Goal: Use online tool/utility: Utilize a website feature to perform a specific function

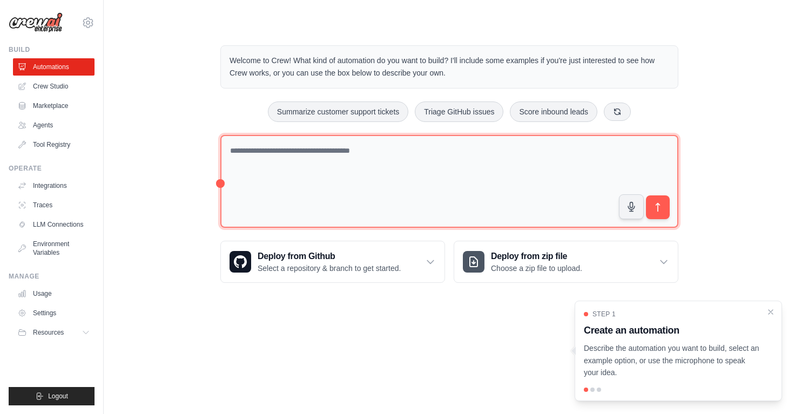
click at [340, 173] on textarea at bounding box center [449, 181] width 458 height 93
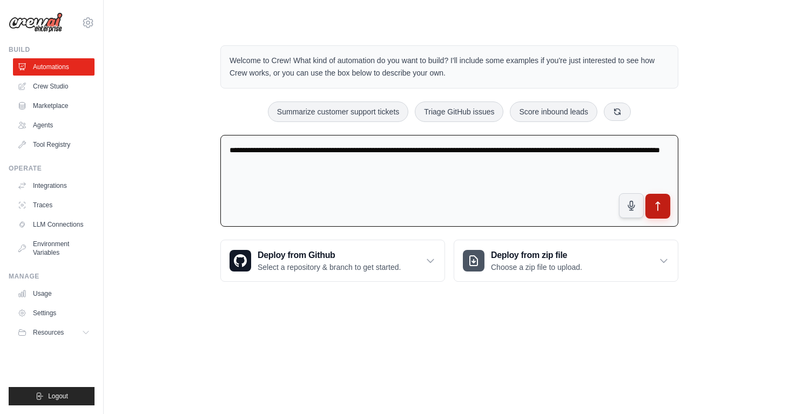
type textarea "**********"
click at [660, 202] on icon "submit" at bounding box center [658, 206] width 4 height 9
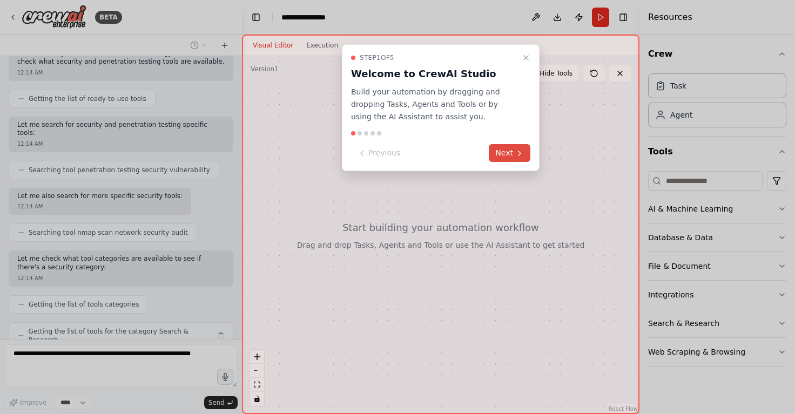
scroll to position [128, 0]
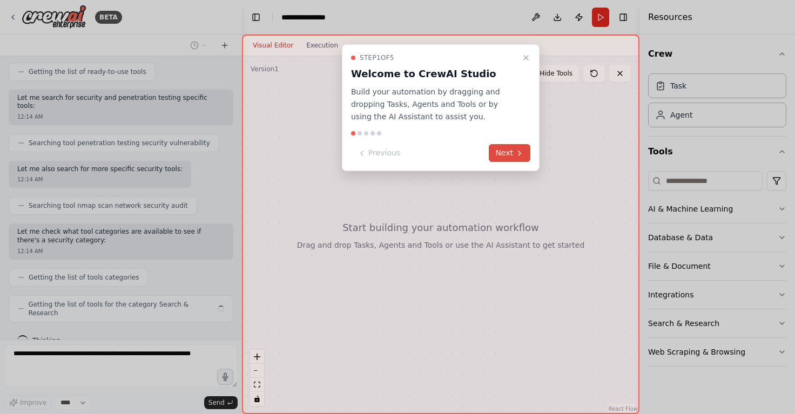
click at [507, 155] on button "Next" at bounding box center [510, 153] width 42 height 18
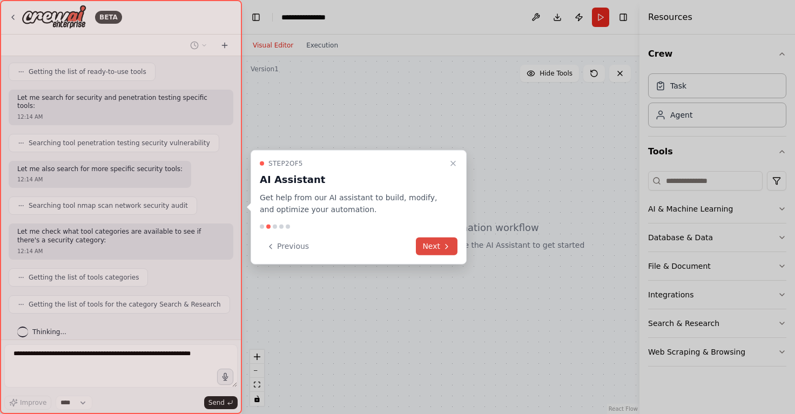
click at [440, 252] on button "Next" at bounding box center [437, 247] width 42 height 18
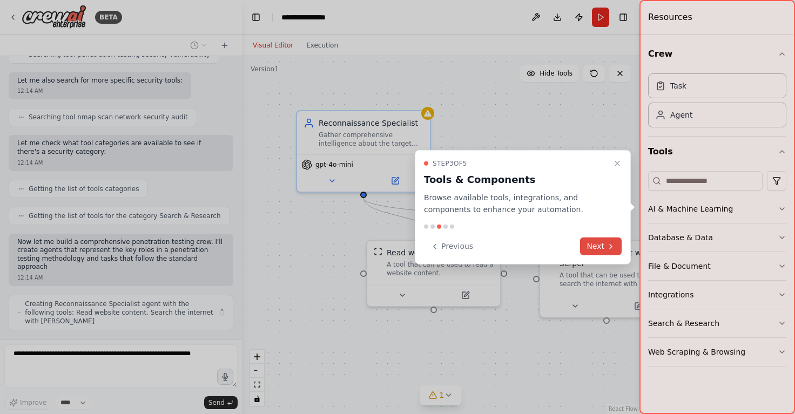
scroll to position [224, 0]
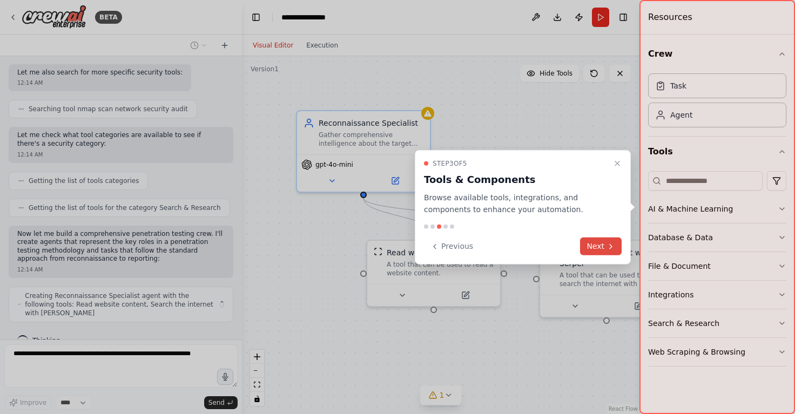
click at [598, 246] on button "Next" at bounding box center [601, 247] width 42 height 18
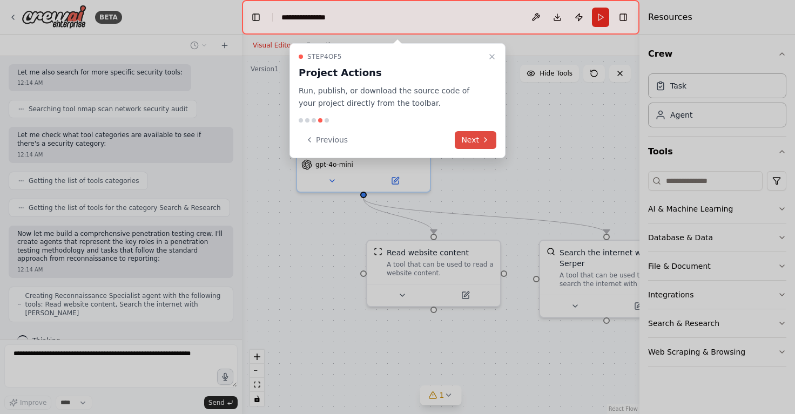
click at [476, 134] on button "Next" at bounding box center [476, 140] width 42 height 18
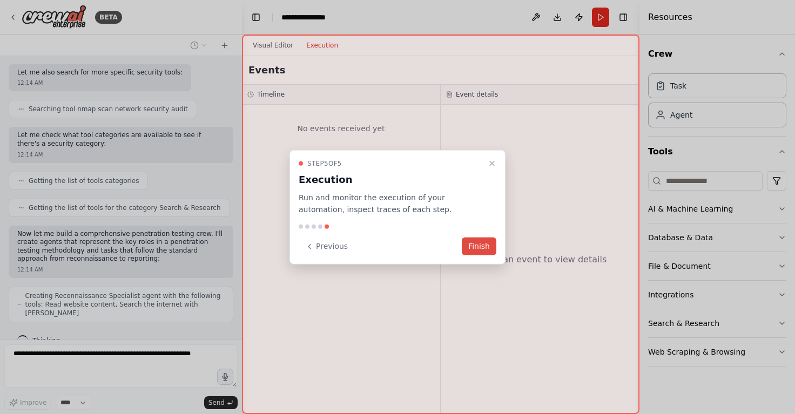
scroll to position [260, 0]
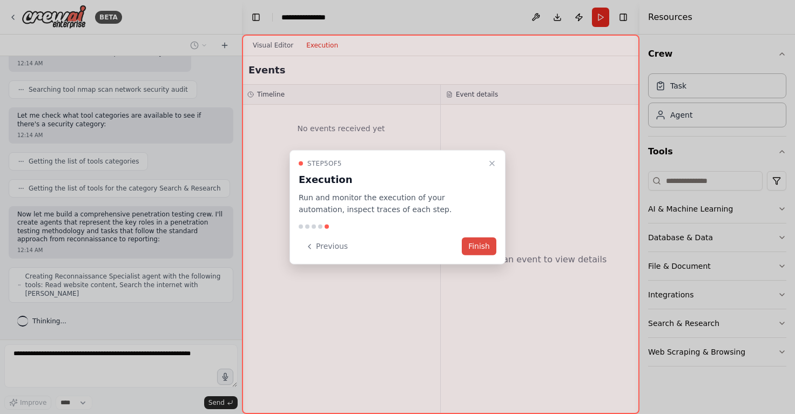
click at [478, 251] on button "Finish" at bounding box center [479, 247] width 35 height 18
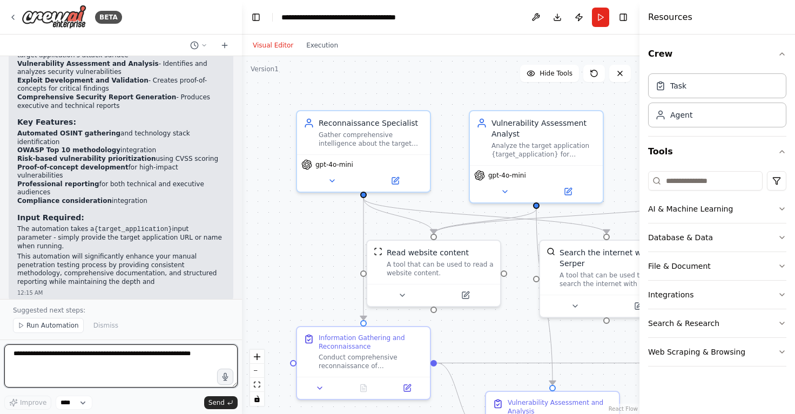
scroll to position [1038, 0]
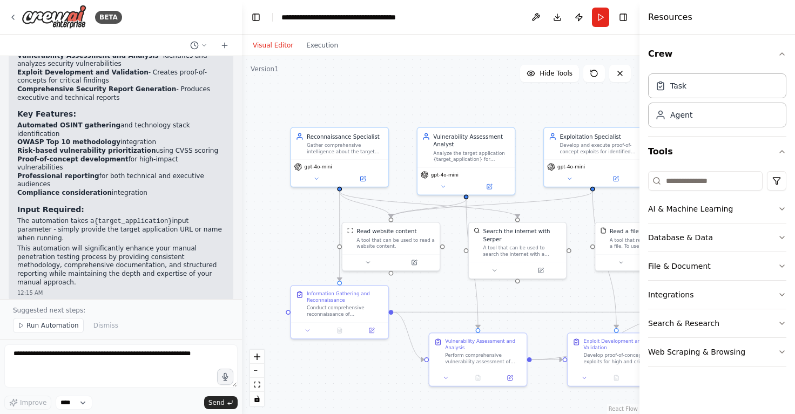
drag, startPoint x: 550, startPoint y: 100, endPoint x: 500, endPoint y: 109, distance: 51.0
click at [500, 109] on div ".deletable-edge-delete-btn { width: 20px; height: 20px; border: 0px solid #ffff…" at bounding box center [441, 235] width 398 height 358
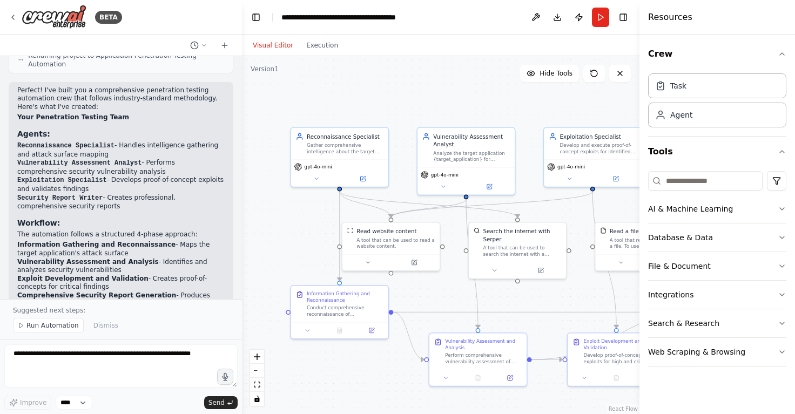
scroll to position [830, 0]
click at [136, 160] on code "Vulnerability Assessment Analyst" at bounding box center [79, 164] width 124 height 8
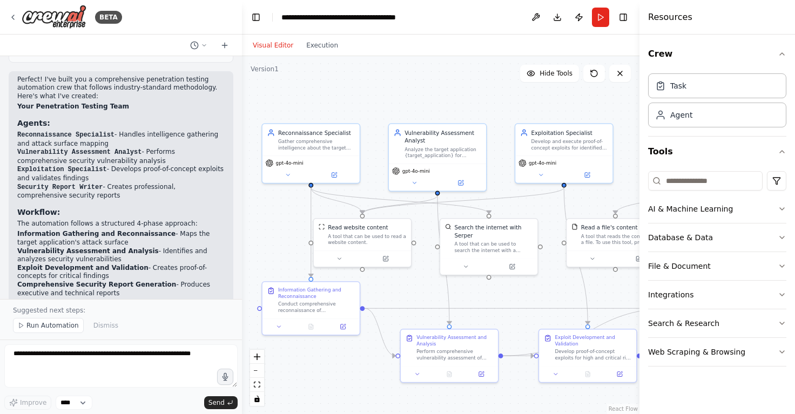
drag, startPoint x: 514, startPoint y: 104, endPoint x: 486, endPoint y: 100, distance: 28.9
click at [486, 100] on div ".deletable-edge-delete-btn { width: 20px; height: 20px; border: 0px solid #ffff…" at bounding box center [441, 235] width 398 height 358
click at [454, 157] on div "Analyze the target application {target_application} for security vulnerabilitie…" at bounding box center [443, 151] width 77 height 12
click at [420, 178] on button at bounding box center [414, 182] width 45 height 10
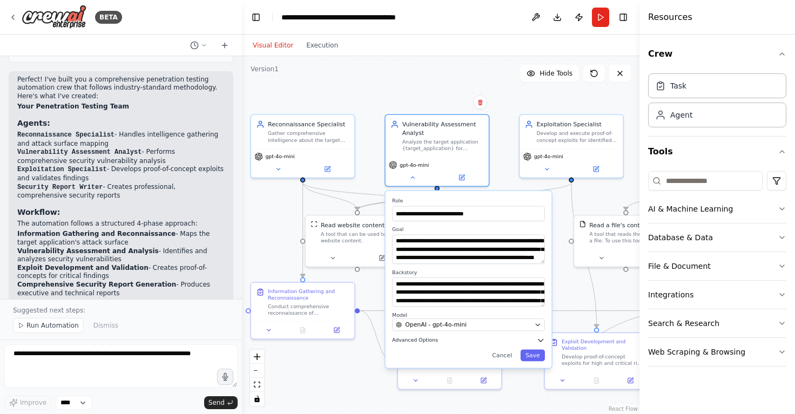
click at [540, 341] on icon "button" at bounding box center [541, 340] width 5 height 3
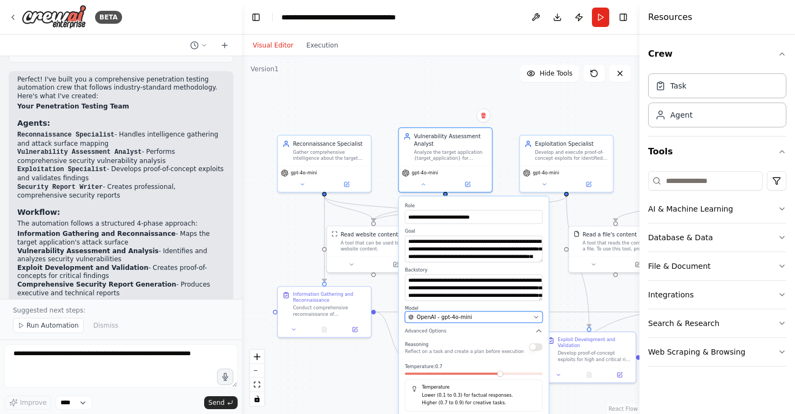
drag, startPoint x: 478, startPoint y: 326, endPoint x: 481, endPoint y: 319, distance: 7.2
click at [481, 319] on div "OpenAI - gpt-4o-mini" at bounding box center [469, 317] width 122 height 8
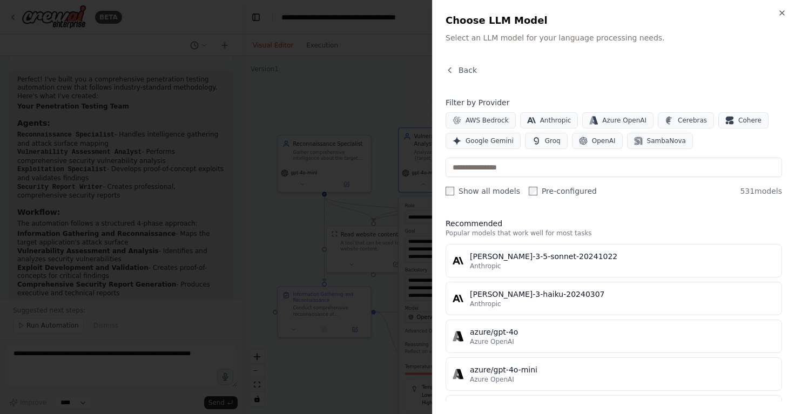
click at [382, 120] on div at bounding box center [397, 207] width 795 height 414
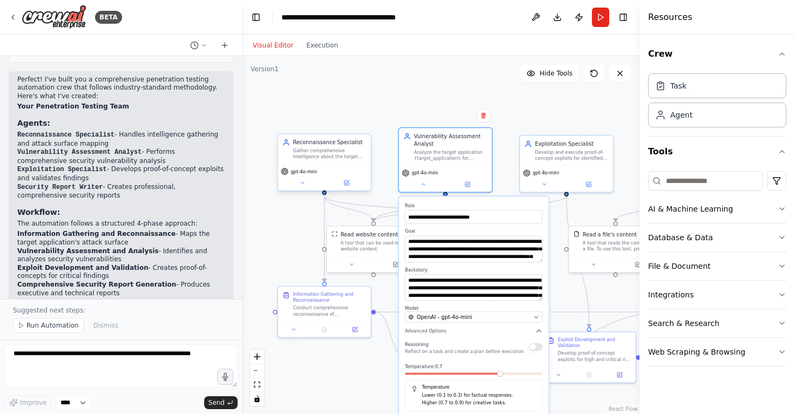
click at [316, 177] on div "gpt-4o-mini" at bounding box center [324, 177] width 93 height 26
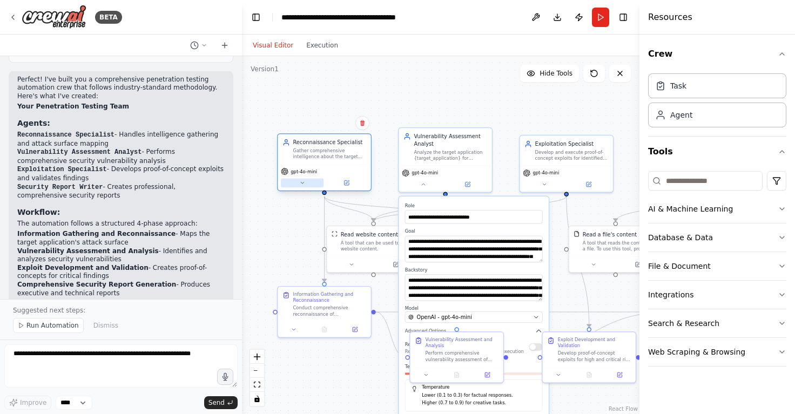
click at [305, 186] on icon at bounding box center [302, 183] width 6 height 6
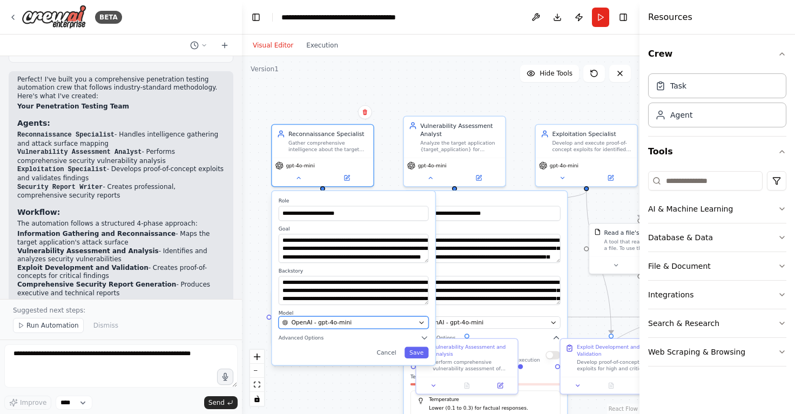
click at [397, 321] on div "OpenAI - gpt-4o-mini" at bounding box center [349, 323] width 133 height 8
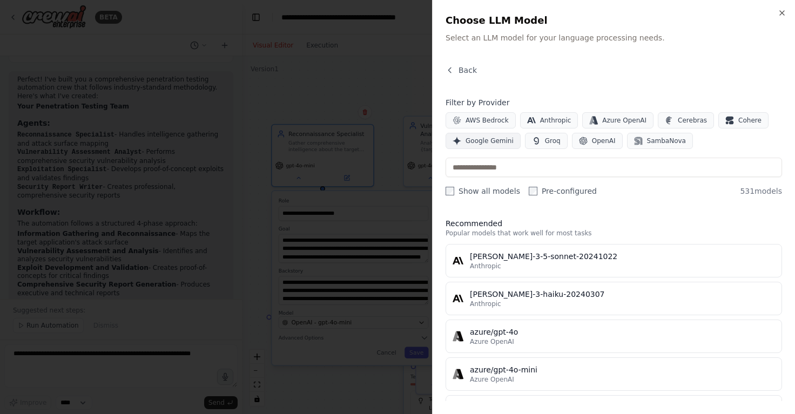
click at [487, 148] on button "Google Gemini" at bounding box center [483, 141] width 75 height 16
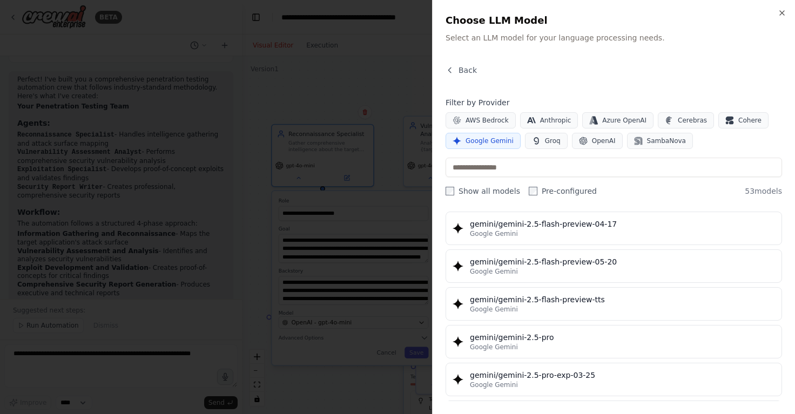
scroll to position [1077, 0]
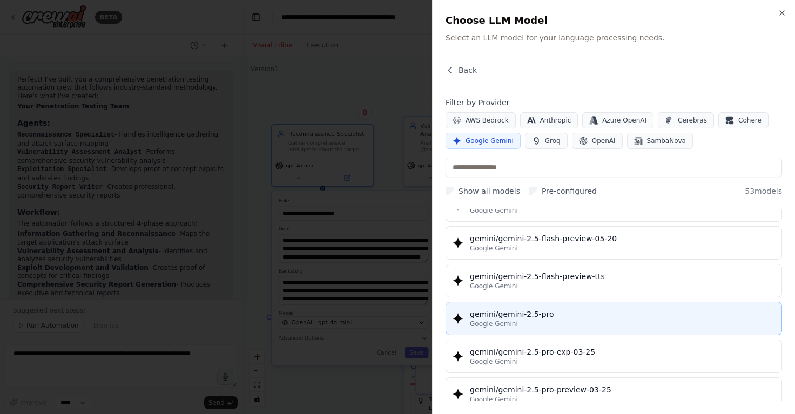
click at [566, 320] on div "Google Gemini" at bounding box center [622, 324] width 305 height 9
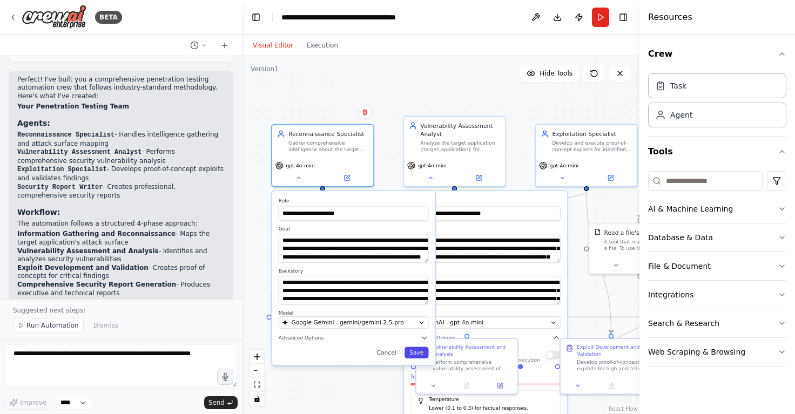
click at [421, 354] on button "Save" at bounding box center [417, 352] width 24 height 11
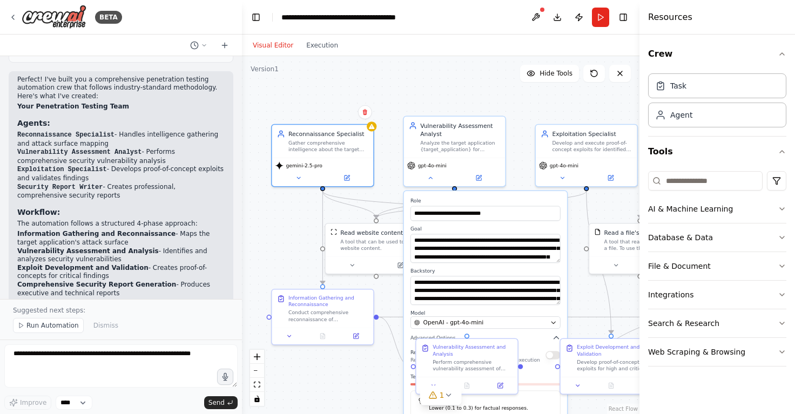
click at [523, 107] on div ".deletable-edge-delete-btn { width: 20px; height: 20px; border: 0px solid #ffff…" at bounding box center [441, 235] width 398 height 358
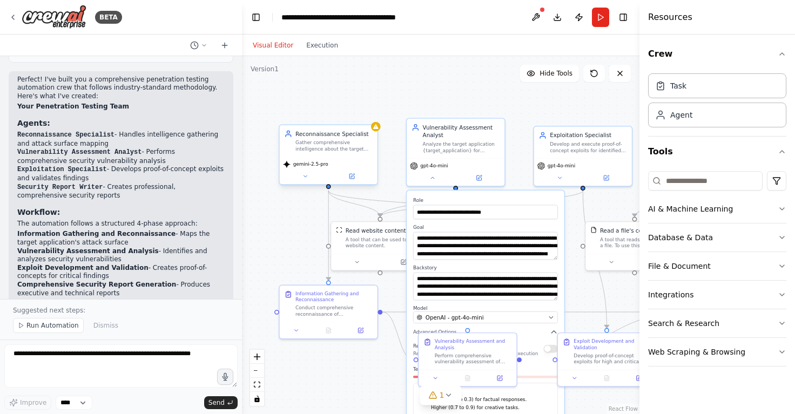
click at [336, 144] on div "Gather comprehensive intelligence about the target application {target_applicat…" at bounding box center [334, 145] width 77 height 13
click at [308, 177] on icon at bounding box center [305, 176] width 6 height 6
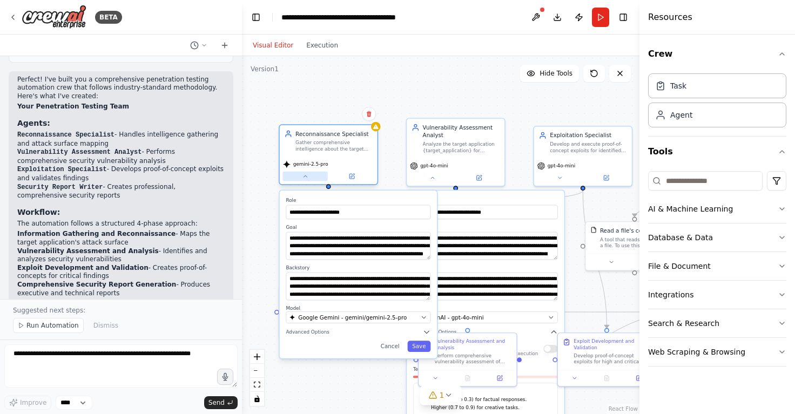
click at [308, 177] on icon at bounding box center [305, 176] width 6 height 6
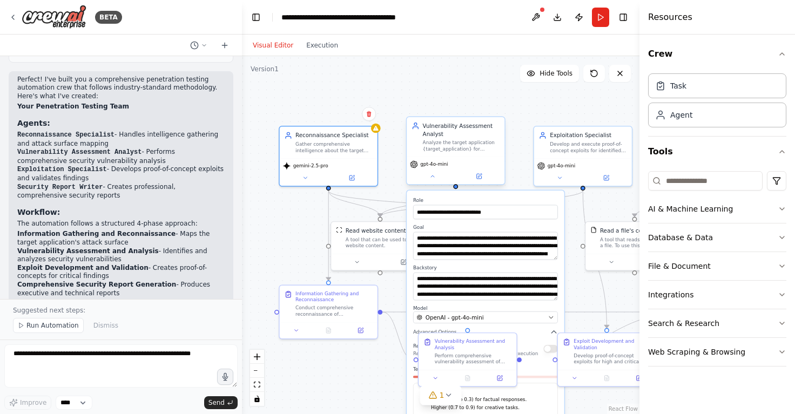
click at [433, 182] on div "gpt-4o-mini" at bounding box center [456, 171] width 98 height 28
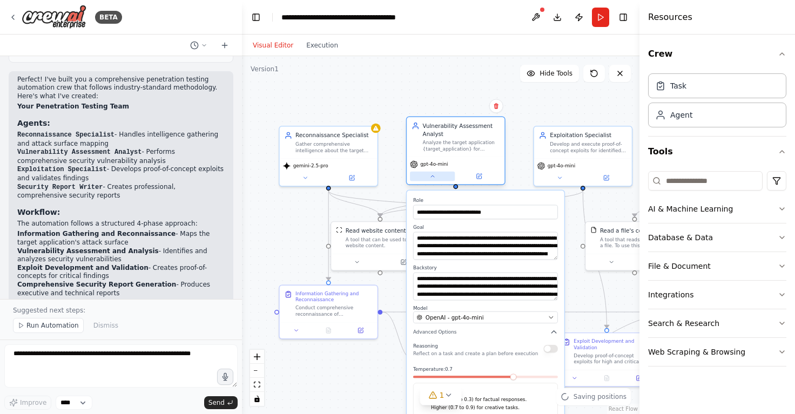
click at [435, 176] on icon at bounding box center [433, 176] width 6 height 6
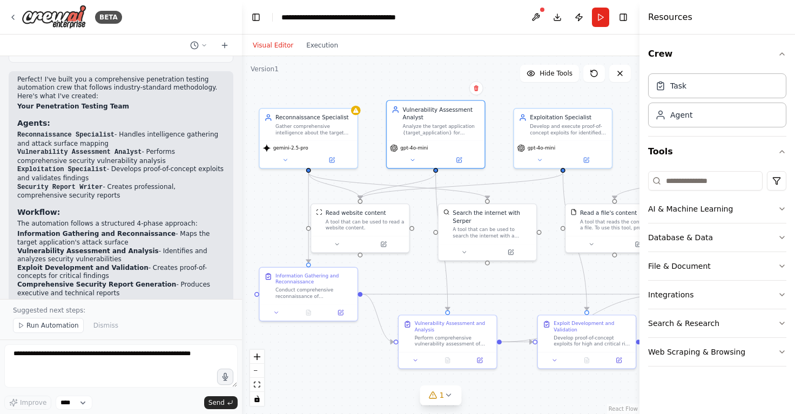
drag, startPoint x: 559, startPoint y: 105, endPoint x: 539, endPoint y: 88, distance: 26.8
click at [539, 88] on div ".deletable-edge-delete-btn { width: 20px; height: 20px; border: 0px solid #ffff…" at bounding box center [441, 235] width 398 height 358
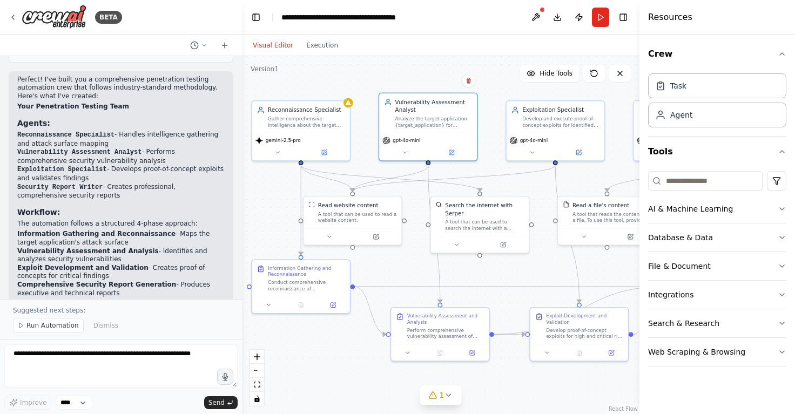
drag, startPoint x: 532, startPoint y: 98, endPoint x: 525, endPoint y: 90, distance: 10.7
click at [525, 90] on div ".deletable-edge-delete-btn { width: 20px; height: 20px; border: 0px solid #ffff…" at bounding box center [441, 235] width 398 height 358
click at [495, 224] on div "A tool that can be used to search the internet with a search_query. Supports di…" at bounding box center [484, 224] width 79 height 13
click at [457, 242] on icon at bounding box center [456, 243] width 6 height 6
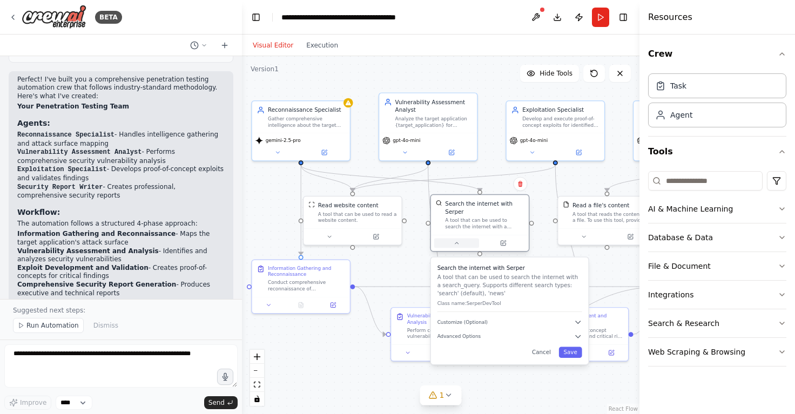
click at [457, 242] on icon at bounding box center [456, 243] width 6 height 6
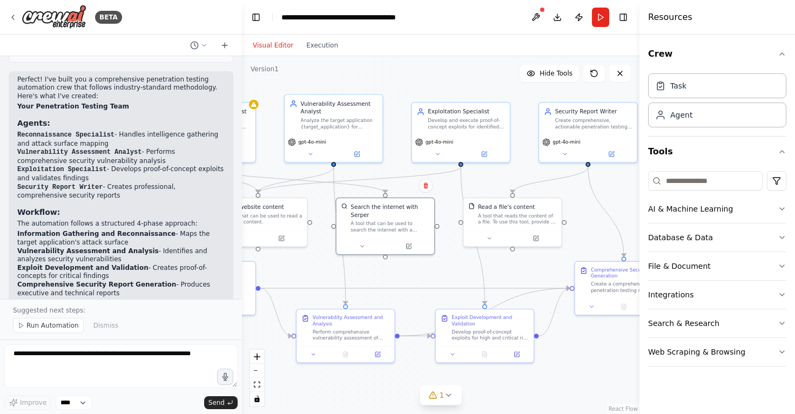
drag, startPoint x: 541, startPoint y: 205, endPoint x: 447, endPoint y: 206, distance: 94.6
click at [447, 206] on div ".deletable-edge-delete-btn { width: 20px; height: 20px; border: 0px solid #ffff…" at bounding box center [441, 235] width 398 height 358
click at [506, 225] on div "Read a file's content A tool that reads the content of a file. To use this tool…" at bounding box center [513, 213] width 98 height 32
click at [492, 238] on icon at bounding box center [489, 237] width 6 height 6
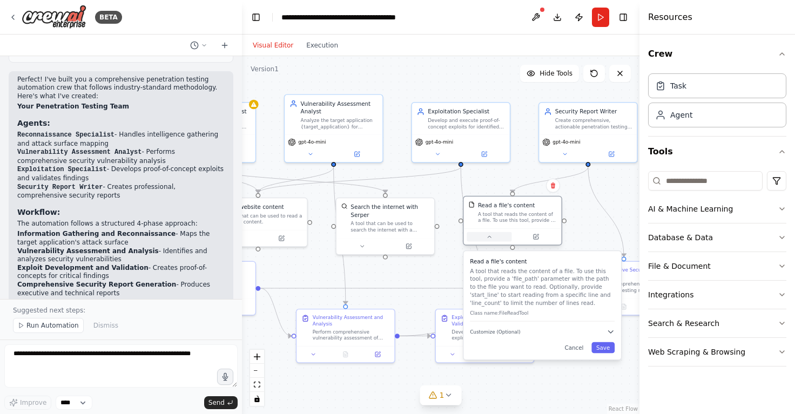
click at [492, 238] on icon at bounding box center [489, 237] width 6 height 6
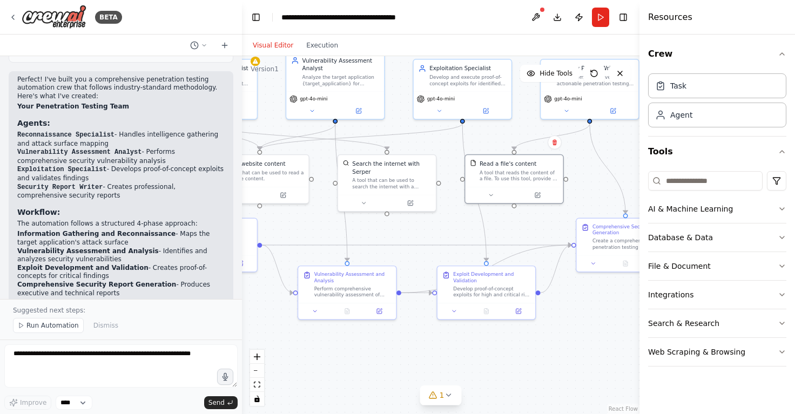
drag, startPoint x: 588, startPoint y: 218, endPoint x: 589, endPoint y: 175, distance: 43.3
click at [589, 175] on div ".deletable-edge-delete-btn { width: 20px; height: 20px; border: 0px solid #ffff…" at bounding box center [441, 235] width 398 height 358
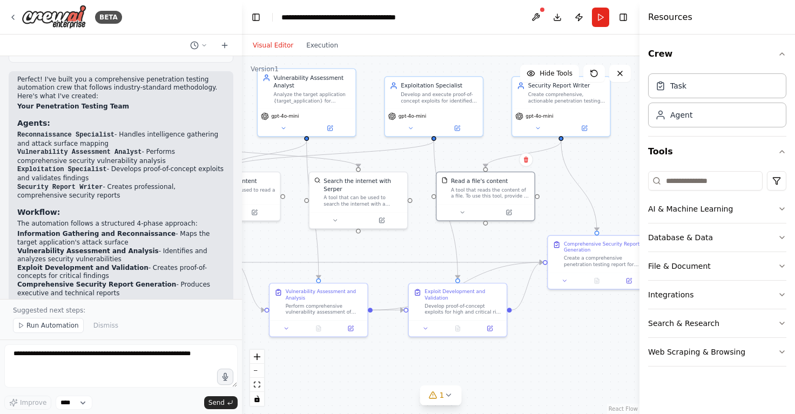
drag, startPoint x: 393, startPoint y: 238, endPoint x: 364, endPoint y: 256, distance: 33.5
click at [364, 256] on div ".deletable-edge-delete-btn { width: 20px; height: 20px; border: 0px solid #ffff…" at bounding box center [441, 235] width 398 height 358
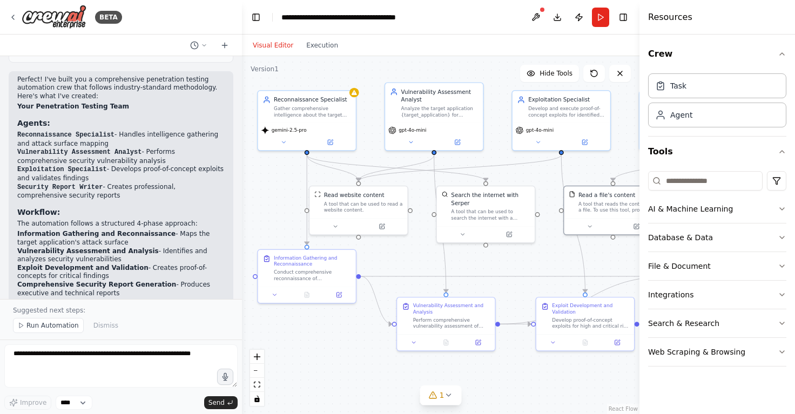
drag, startPoint x: 366, startPoint y: 119, endPoint x: 494, endPoint y: 133, distance: 128.3
click at [494, 133] on div ".deletable-edge-delete-btn { width: 20px; height: 20px; border: 0px solid #ffff…" at bounding box center [441, 235] width 398 height 358
click at [415, 142] on button at bounding box center [410, 141] width 45 height 10
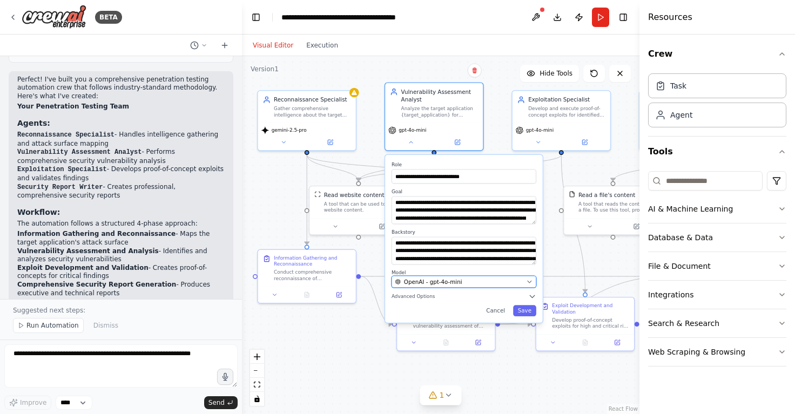
click at [500, 284] on div "OpenAI - gpt-4o-mini" at bounding box center [459, 282] width 128 height 8
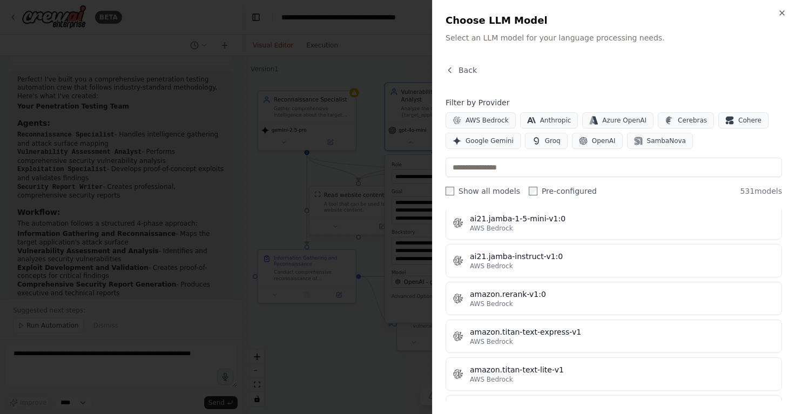
scroll to position [438, 0]
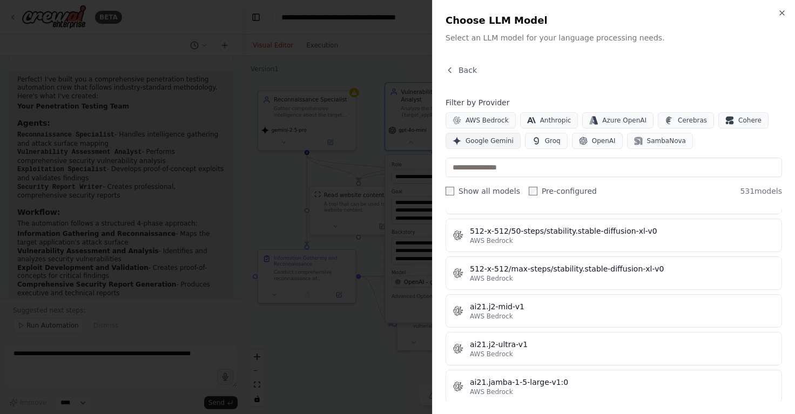
click at [492, 146] on button "Google Gemini" at bounding box center [483, 141] width 75 height 16
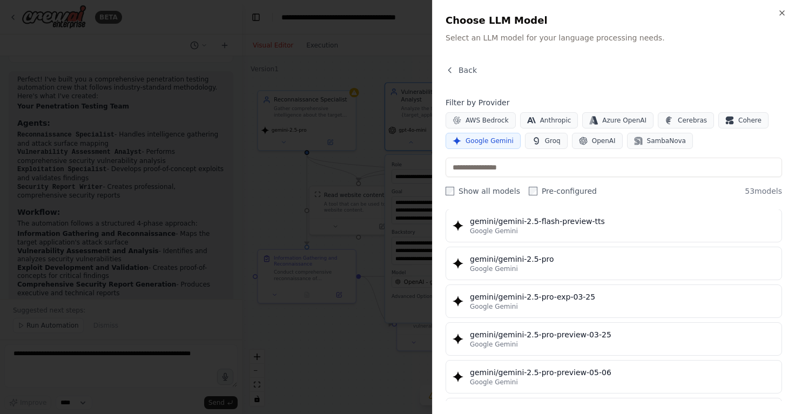
scroll to position [1130, 0]
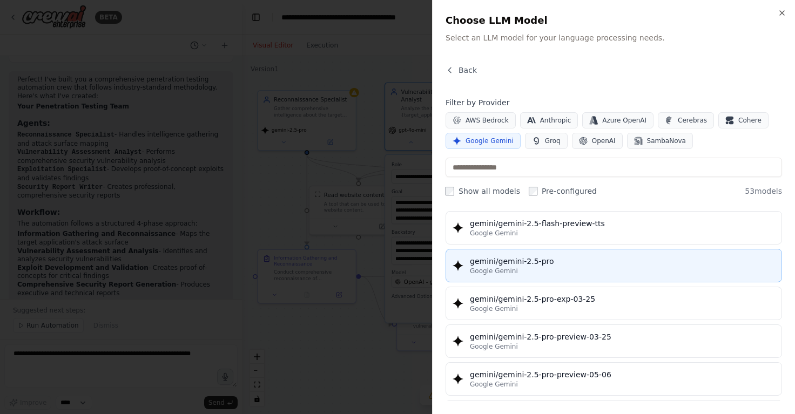
click at [575, 257] on div "gemini/gemini-2.5-pro" at bounding box center [622, 261] width 305 height 11
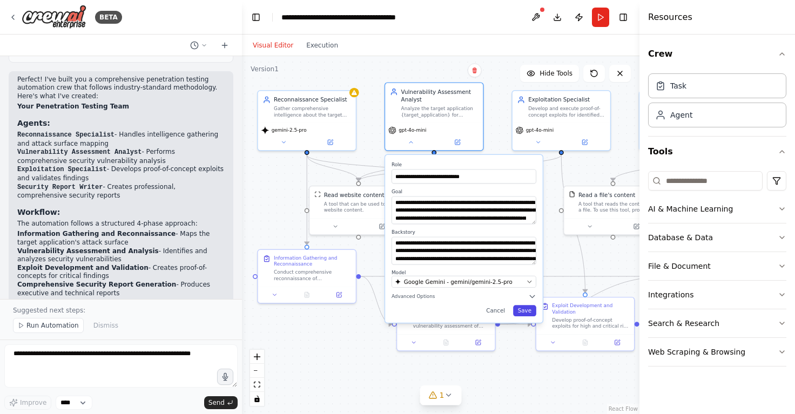
click at [529, 311] on button "Save" at bounding box center [524, 310] width 23 height 11
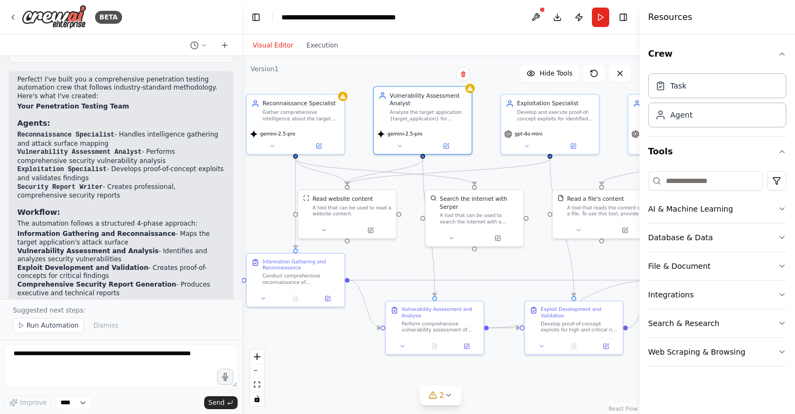
drag, startPoint x: 546, startPoint y: 176, endPoint x: 534, endPoint y: 179, distance: 12.0
click at [534, 179] on div ".deletable-edge-delete-btn { width: 20px; height: 20px; border: 0px solid #ffff…" at bounding box center [441, 235] width 398 height 358
click at [448, 394] on icon at bounding box center [448, 395] width 9 height 9
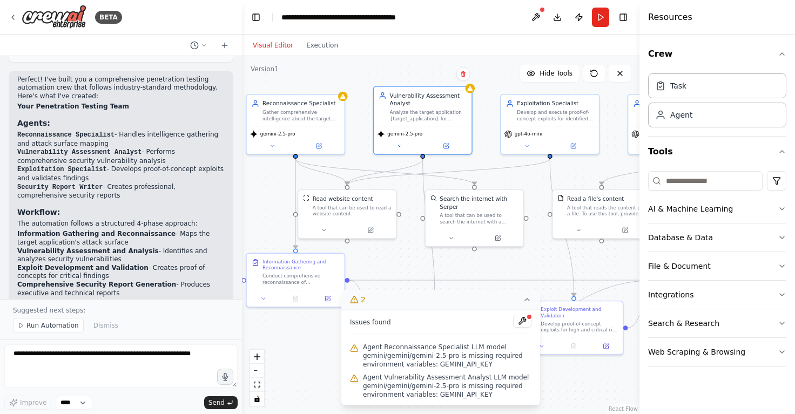
click at [526, 303] on icon at bounding box center [527, 300] width 9 height 9
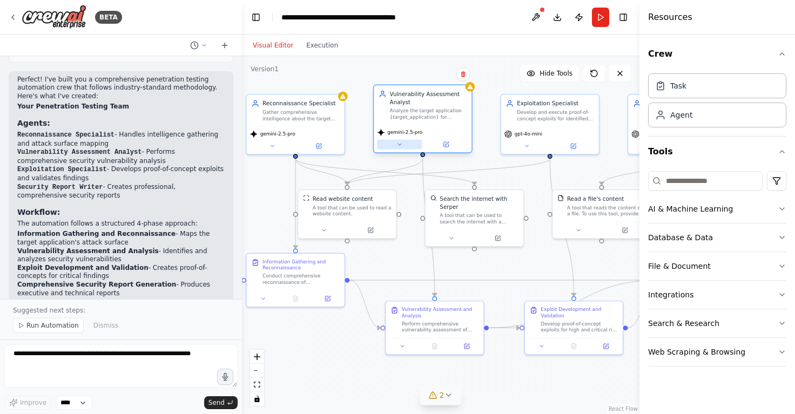
click at [397, 145] on icon at bounding box center [400, 145] width 6 height 6
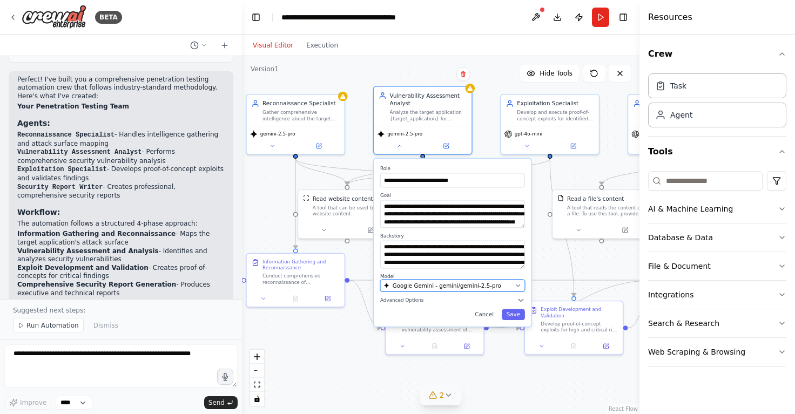
click at [486, 290] on span "Google Gemini - gemini/gemini-2.5-pro" at bounding box center [447, 286] width 109 height 8
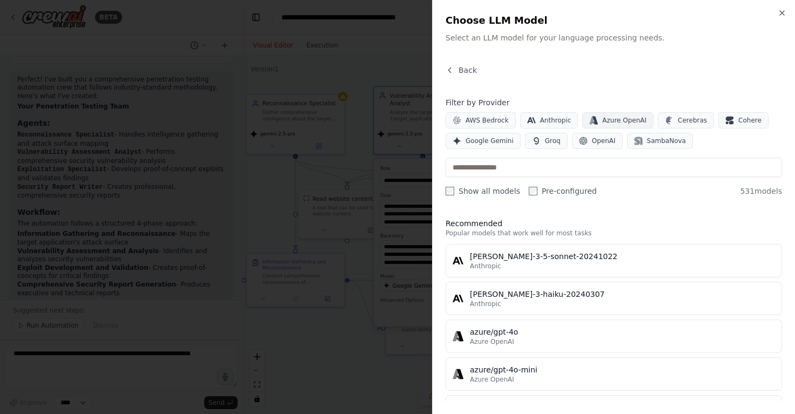
click at [606, 120] on span "Azure OpenAI" at bounding box center [624, 120] width 44 height 9
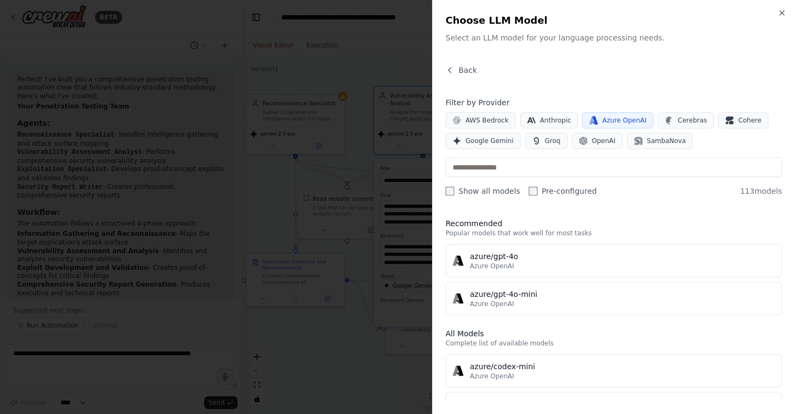
click at [606, 120] on span "Azure OpenAI" at bounding box center [624, 120] width 44 height 9
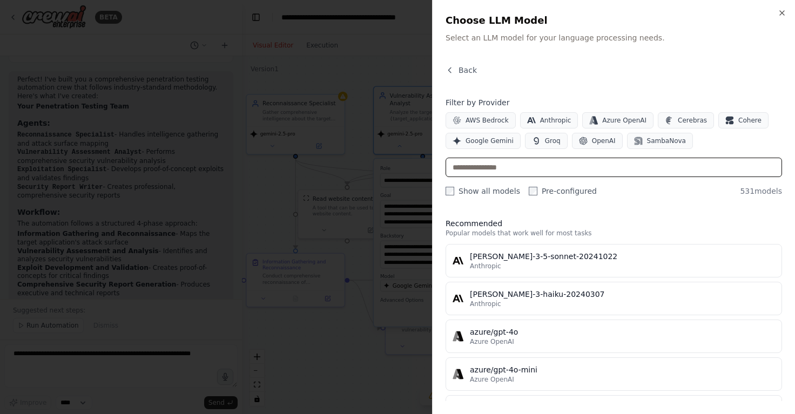
click at [571, 169] on input "text" at bounding box center [614, 167] width 337 height 19
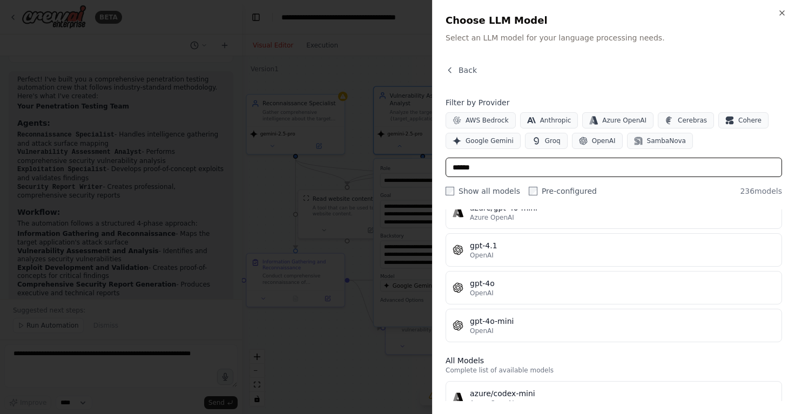
scroll to position [96, 0]
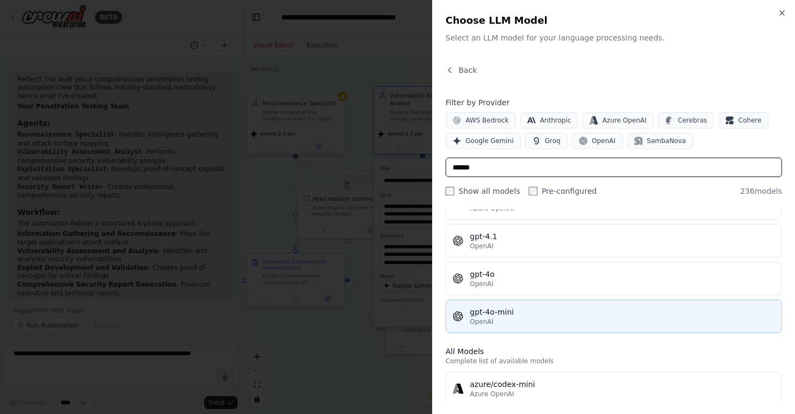
type input "******"
click at [552, 314] on div "gpt-4o-mini" at bounding box center [622, 312] width 305 height 11
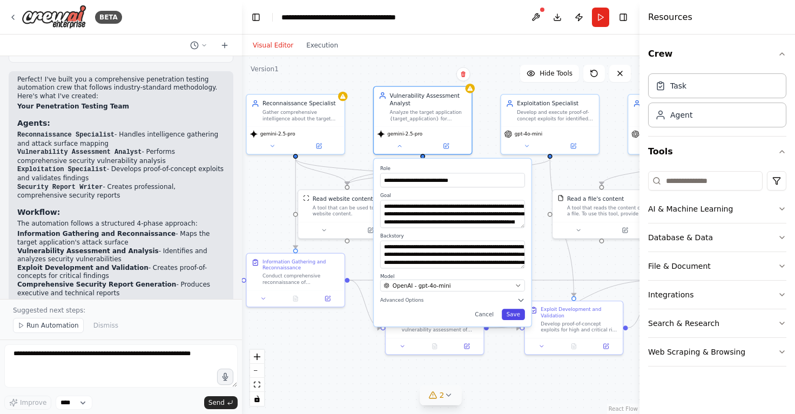
click at [524, 317] on button "Save" at bounding box center [513, 314] width 23 height 11
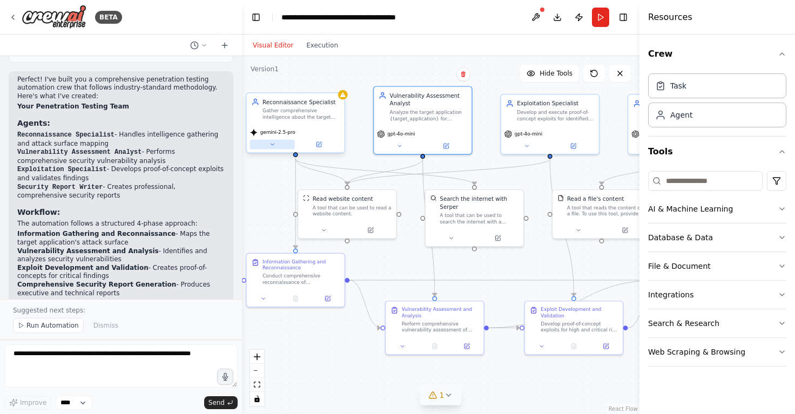
click at [270, 149] on button at bounding box center [272, 145] width 45 height 10
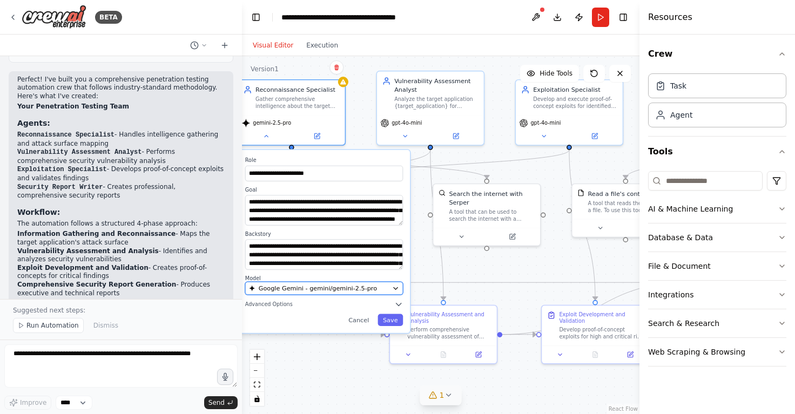
click at [358, 290] on span "Google Gemini - gemini/gemini-2.5-pro" at bounding box center [318, 288] width 118 height 9
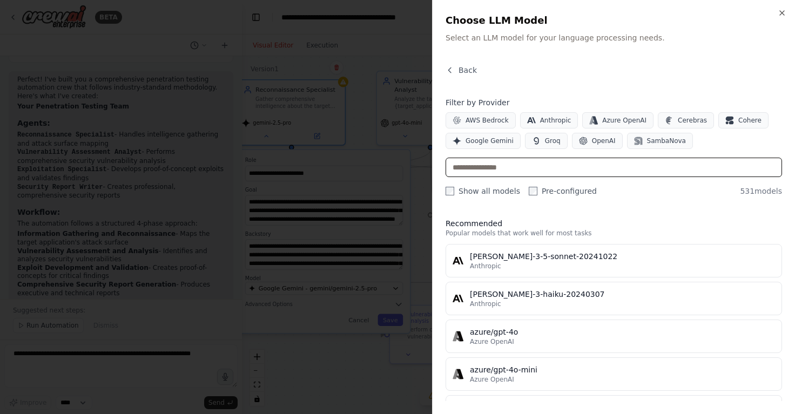
click at [503, 177] on input "text" at bounding box center [614, 167] width 337 height 19
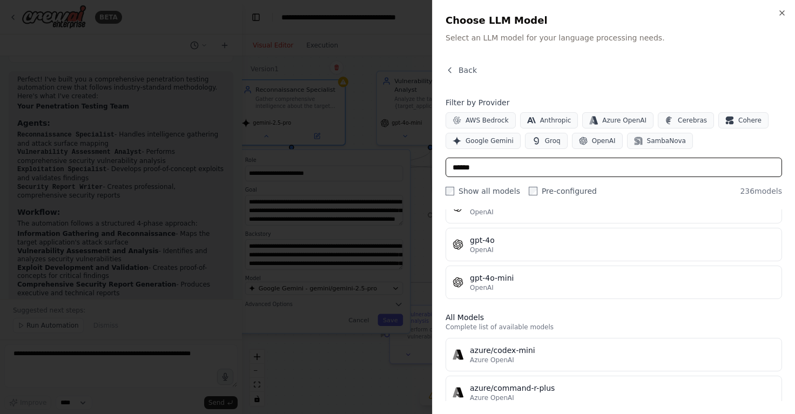
scroll to position [133, 0]
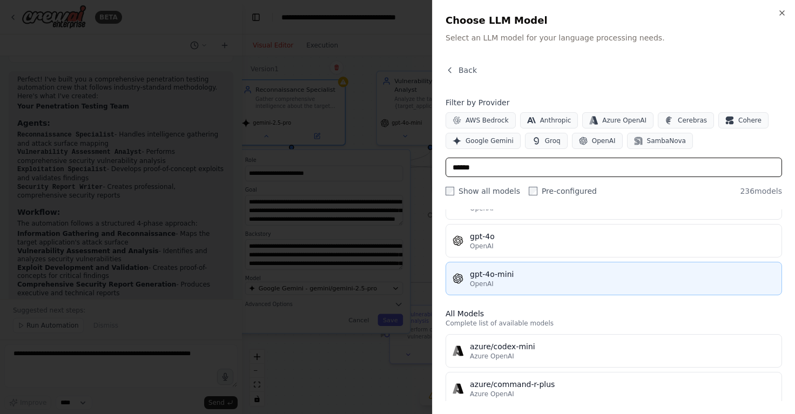
type input "******"
click at [526, 285] on div "OpenAI" at bounding box center [622, 284] width 305 height 9
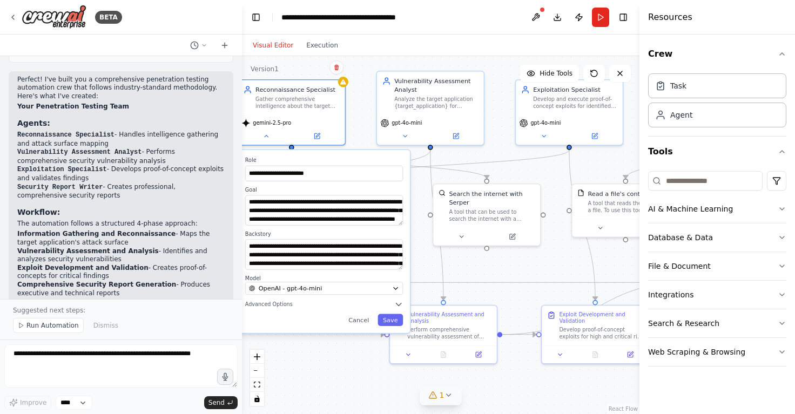
click at [394, 327] on div "**********" at bounding box center [324, 241] width 172 height 183
click at [394, 325] on button "Save" at bounding box center [390, 320] width 25 height 12
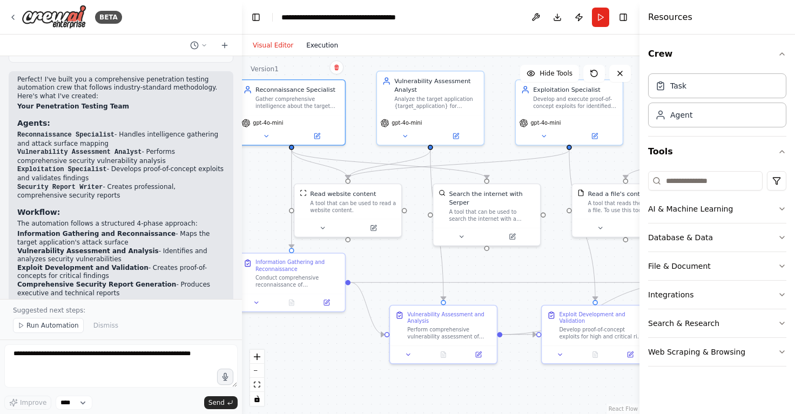
click at [326, 46] on button "Execution" at bounding box center [322, 45] width 45 height 13
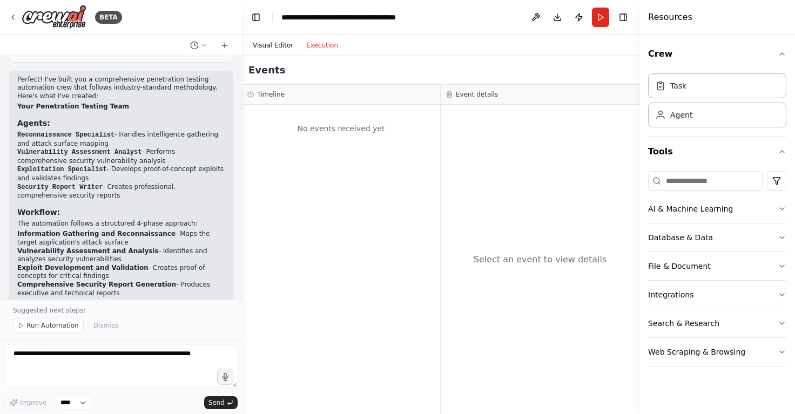
click at [270, 47] on button "Visual Editor" at bounding box center [272, 45] width 53 height 13
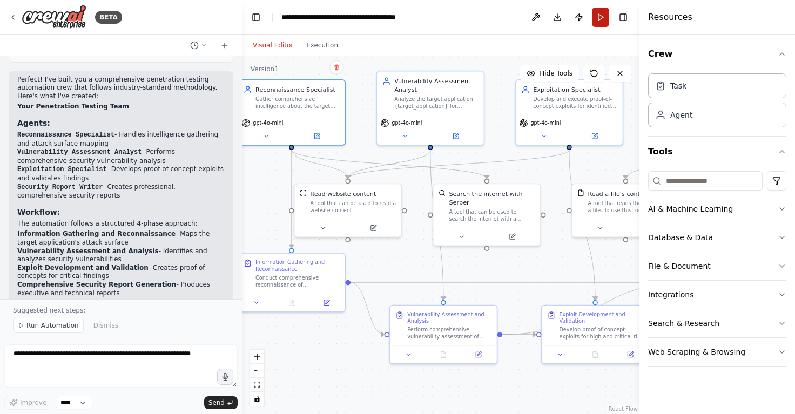
click at [600, 17] on button "Run" at bounding box center [600, 17] width 17 height 19
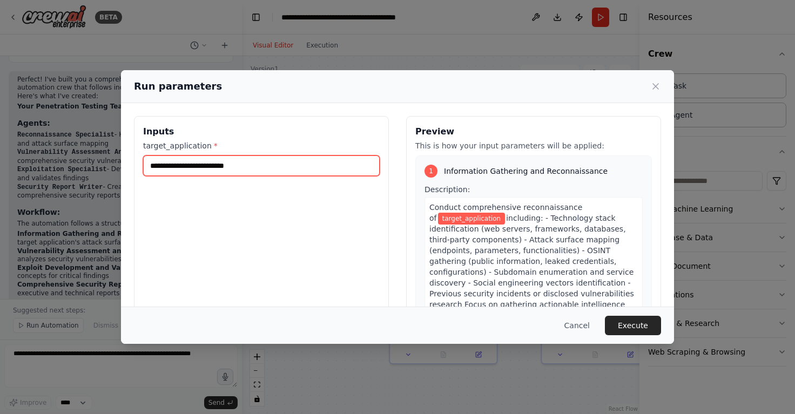
click at [298, 168] on input "target_application *" at bounding box center [261, 166] width 237 height 21
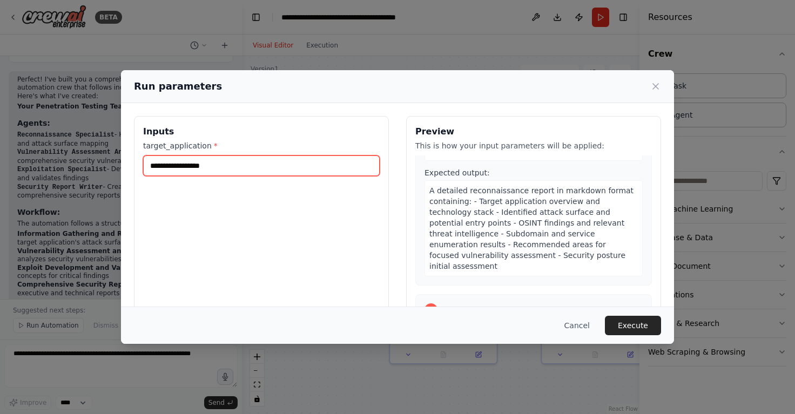
scroll to position [0, 0]
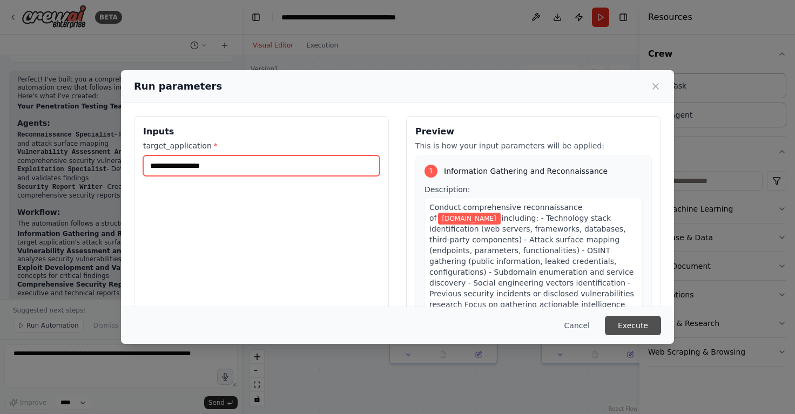
type input "**********"
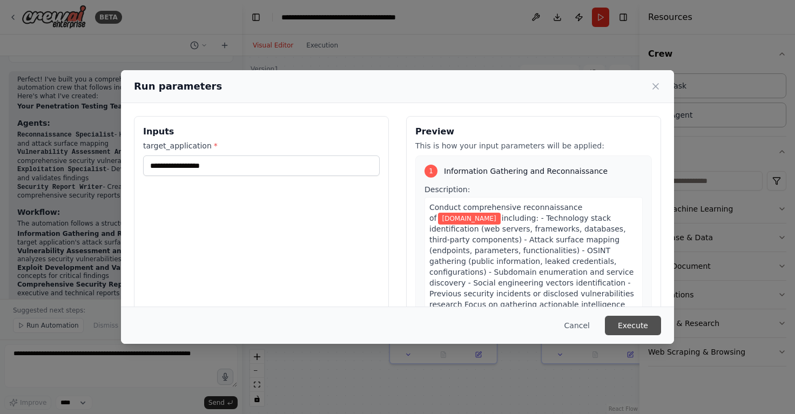
click at [625, 320] on button "Execute" at bounding box center [633, 325] width 56 height 19
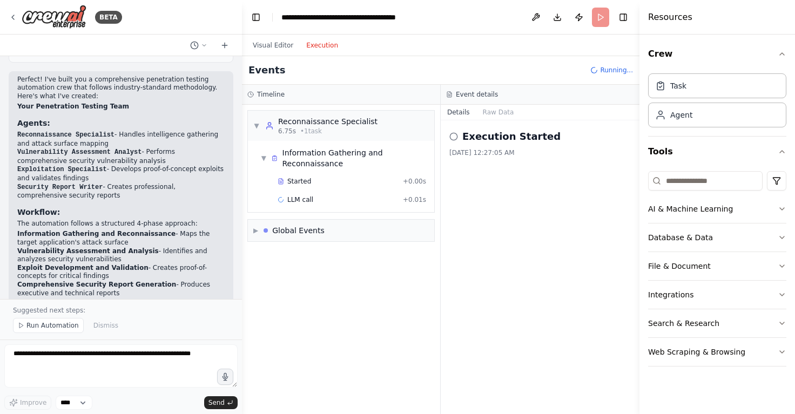
click at [330, 46] on button "Execution" at bounding box center [322, 45] width 45 height 13
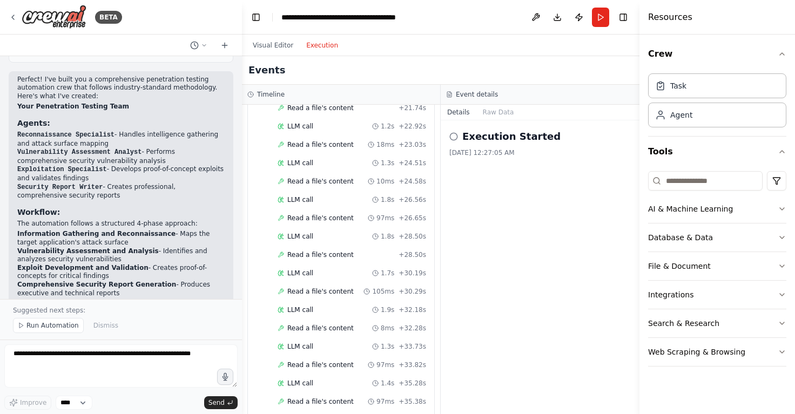
scroll to position [2030, 0]
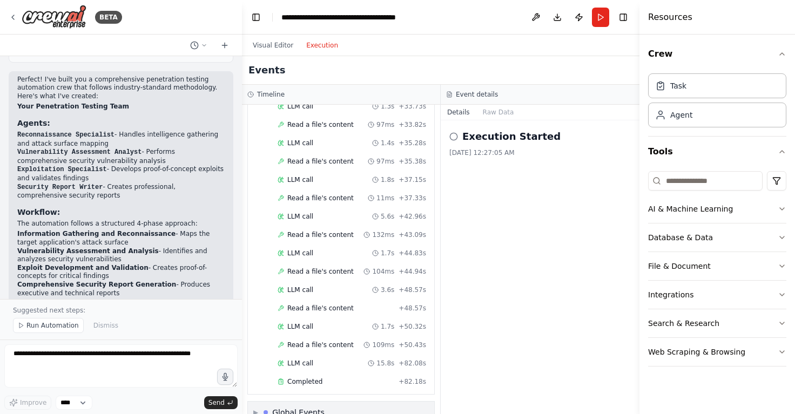
click at [255, 408] on span "▶" at bounding box center [255, 412] width 5 height 9
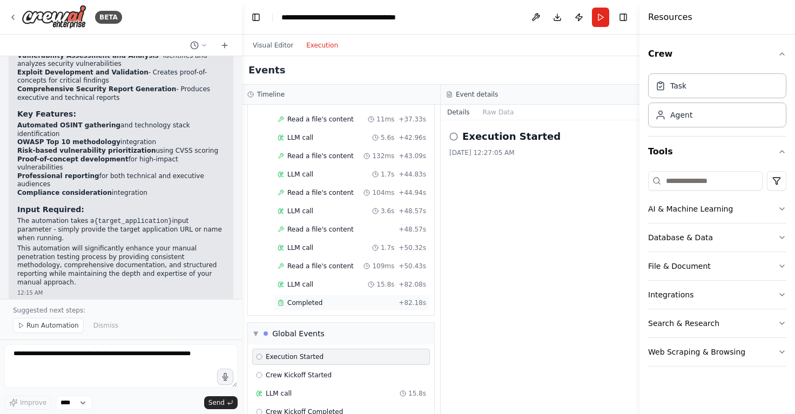
scroll to position [2128, 0]
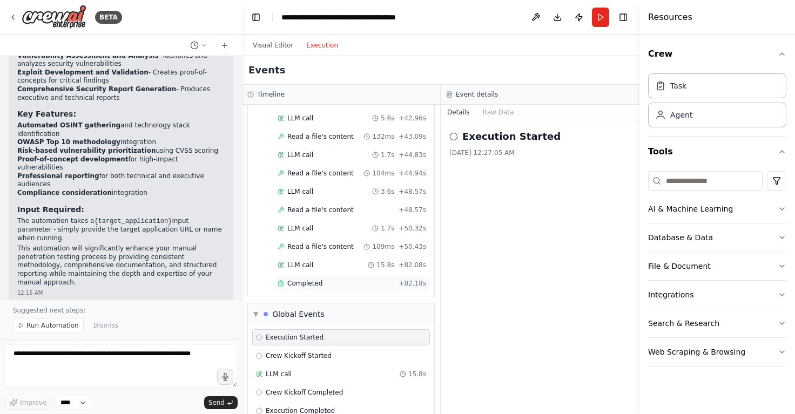
click at [363, 279] on div "Completed" at bounding box center [336, 283] width 117 height 9
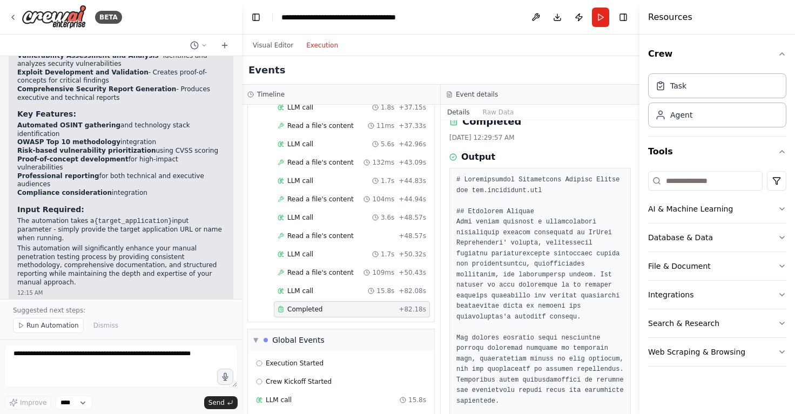
scroll to position [17, 0]
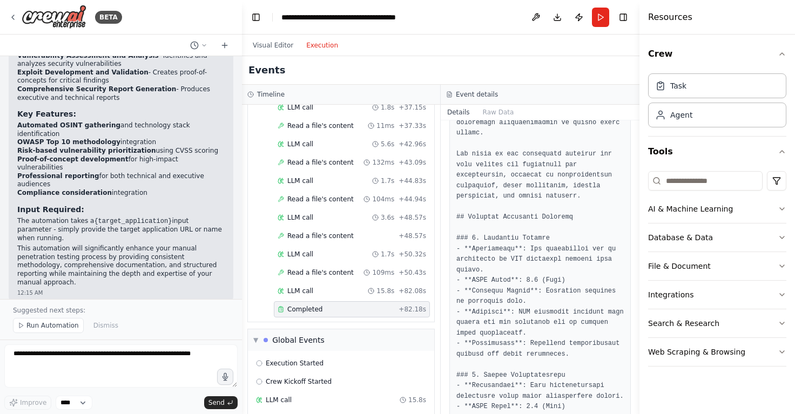
scroll to position [424, 0]
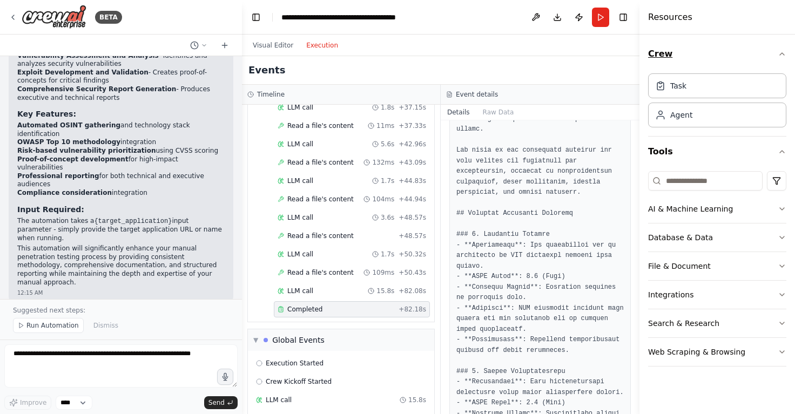
click at [779, 63] on button "Crew" at bounding box center [717, 54] width 138 height 30
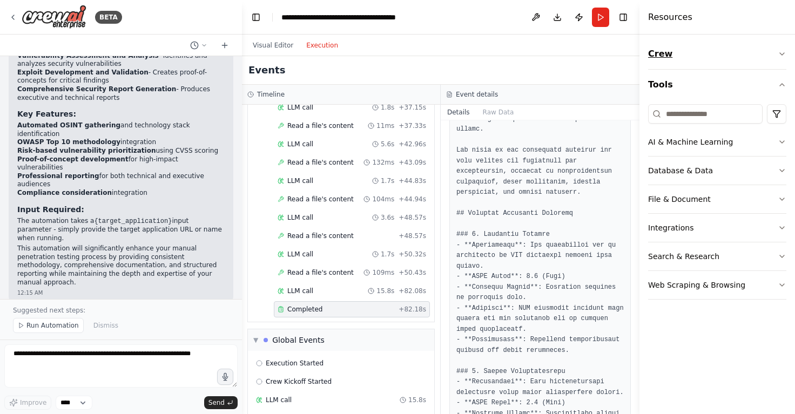
click at [780, 59] on button "Crew" at bounding box center [717, 54] width 138 height 30
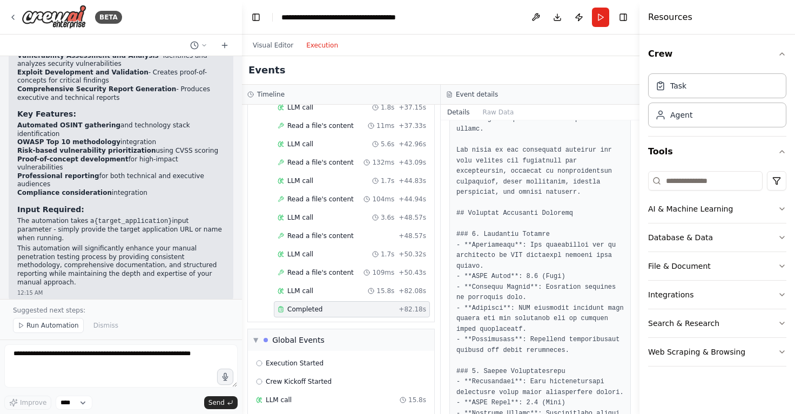
click at [669, 14] on h4 "Resources" at bounding box center [670, 17] width 44 height 13
click at [253, 17] on button "Toggle Left Sidebar" at bounding box center [256, 17] width 15 height 15
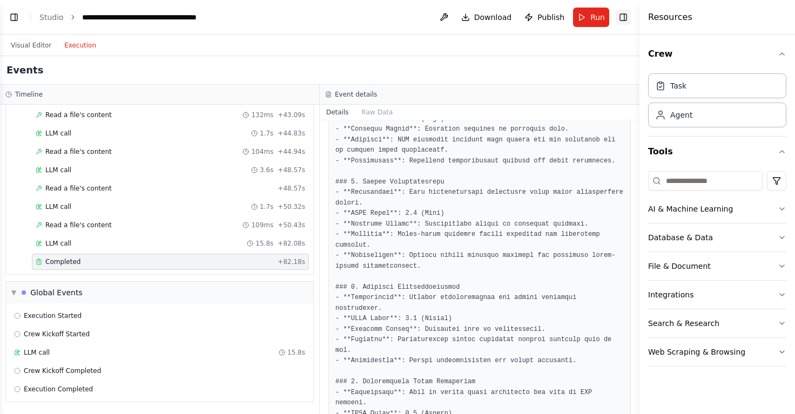
click at [626, 14] on button "Toggle Right Sidebar" at bounding box center [623, 17] width 15 height 15
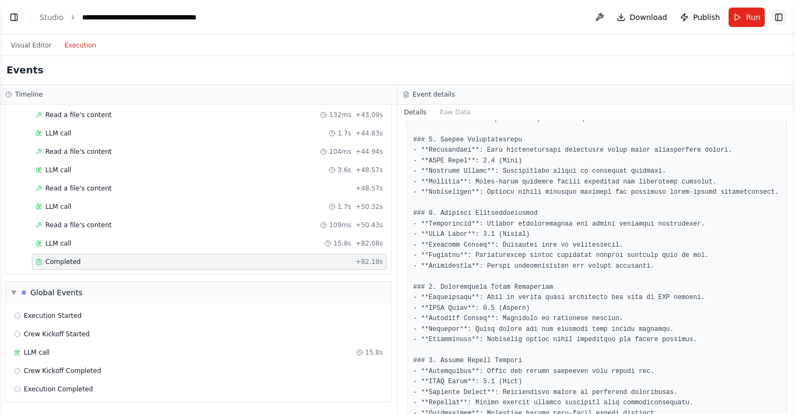
click at [778, 21] on button "Toggle Right Sidebar" at bounding box center [779, 17] width 15 height 15
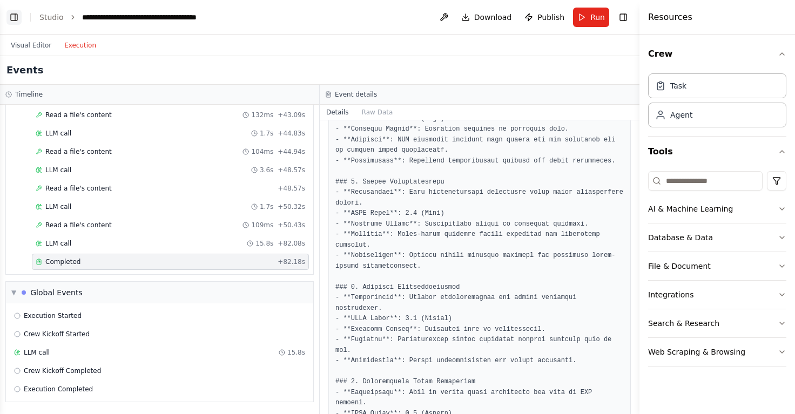
click at [10, 20] on button "Toggle Left Sidebar" at bounding box center [13, 17] width 15 height 15
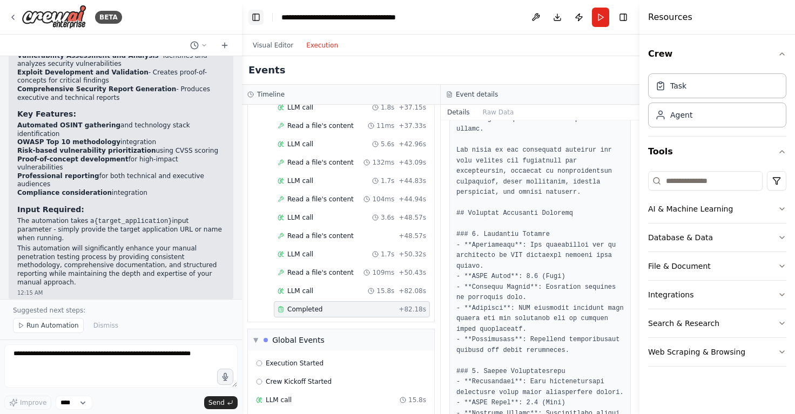
click at [10, 20] on icon at bounding box center [13, 17] width 9 height 9
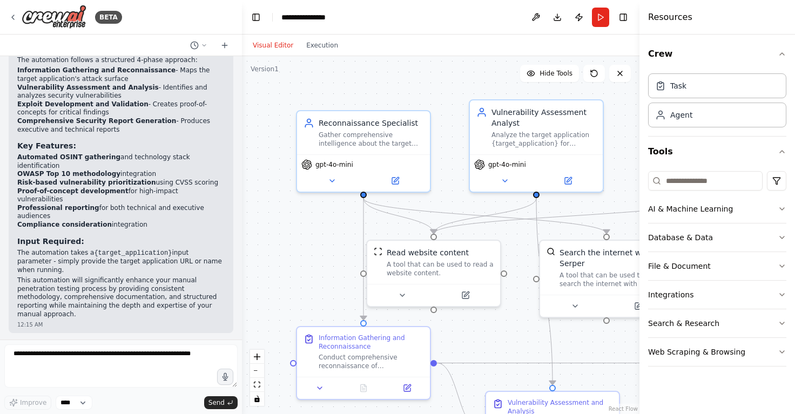
scroll to position [997, 0]
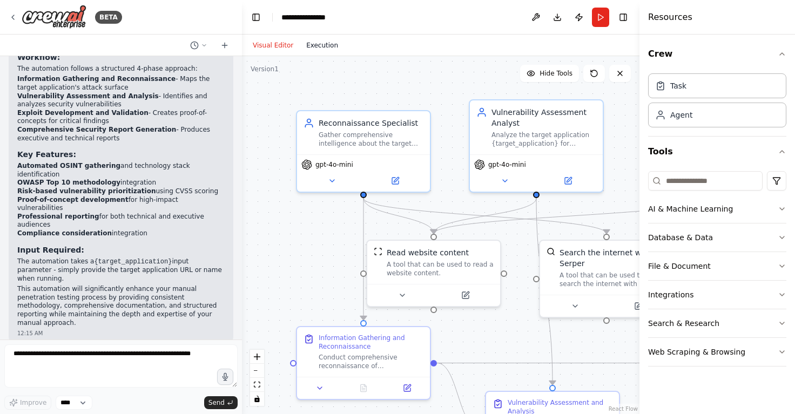
click at [319, 51] on button "Execution" at bounding box center [322, 45] width 45 height 13
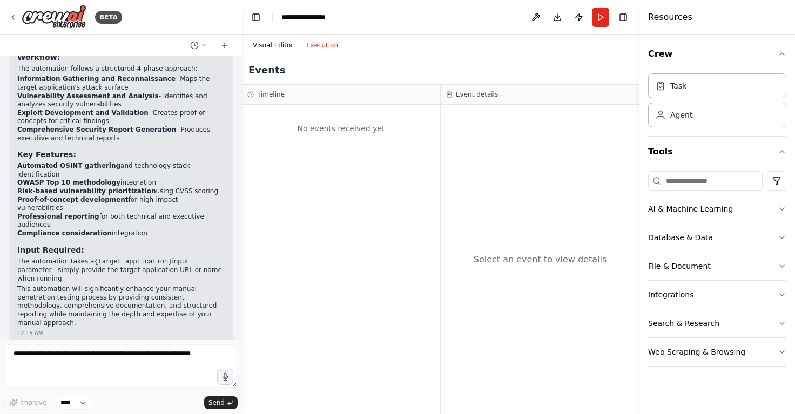
click at [266, 39] on button "Visual Editor" at bounding box center [272, 45] width 53 height 13
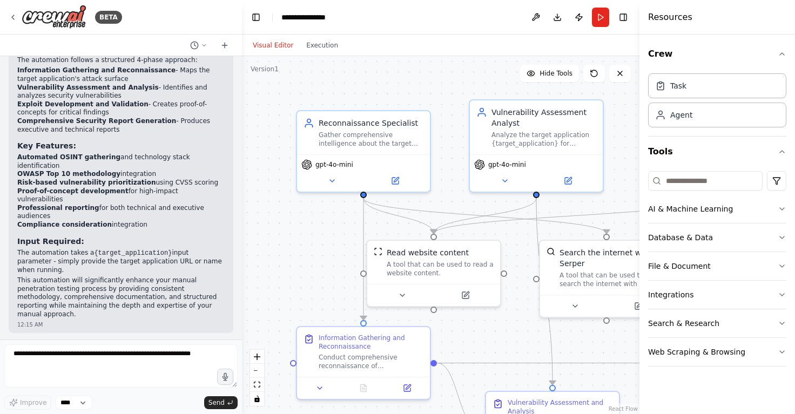
scroll to position [997, 0]
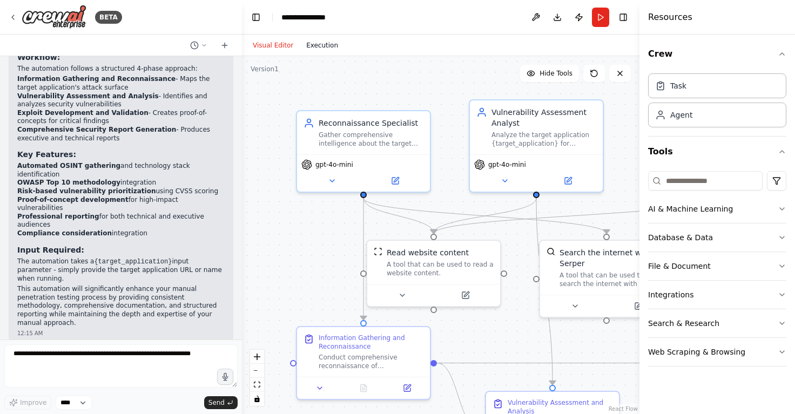
click at [321, 45] on button "Execution" at bounding box center [322, 45] width 45 height 13
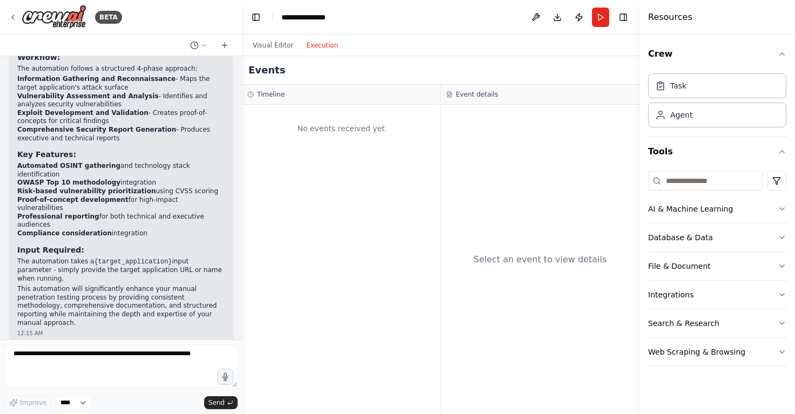
click at [312, 166] on div "No events received yet" at bounding box center [341, 260] width 198 height 310
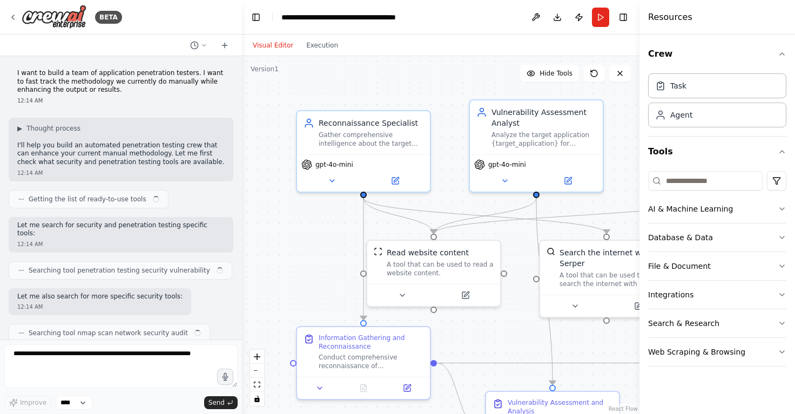
scroll to position [1006, 0]
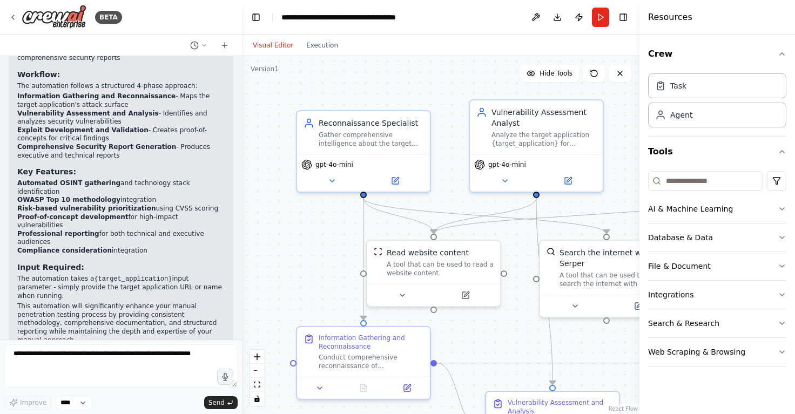
click at [319, 52] on div "Visual Editor Execution" at bounding box center [295, 46] width 98 height 22
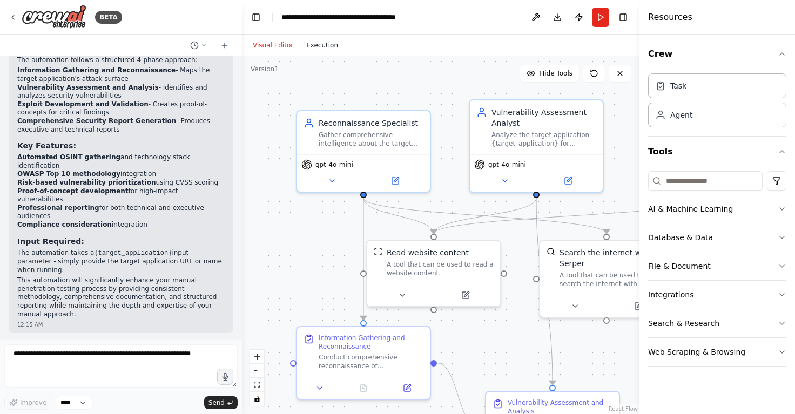
click at [324, 48] on button "Execution" at bounding box center [322, 45] width 45 height 13
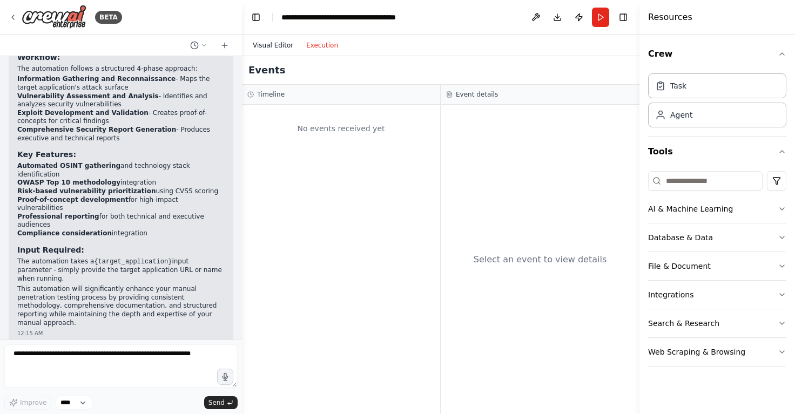
click at [283, 42] on button "Visual Editor" at bounding box center [272, 45] width 53 height 13
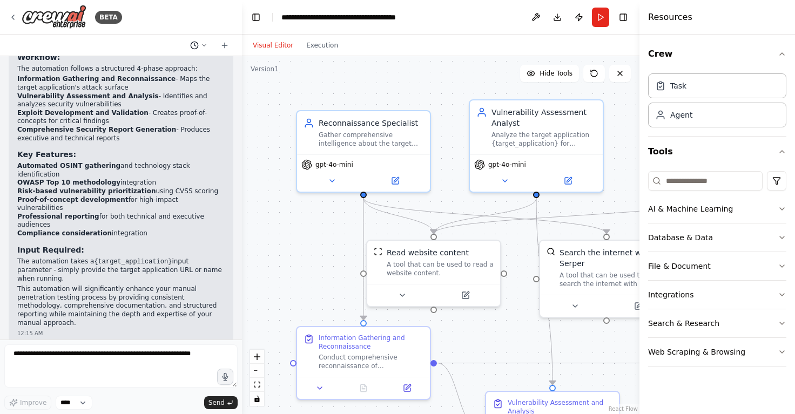
click at [206, 42] on icon at bounding box center [204, 45] width 6 height 6
click at [206, 42] on div at bounding box center [121, 207] width 242 height 414
click at [319, 44] on button "Execution" at bounding box center [322, 45] width 45 height 13
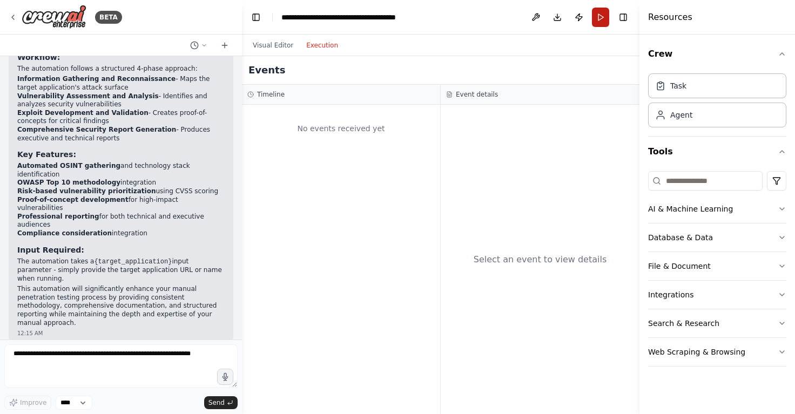
click at [604, 20] on button "Run" at bounding box center [600, 17] width 17 height 19
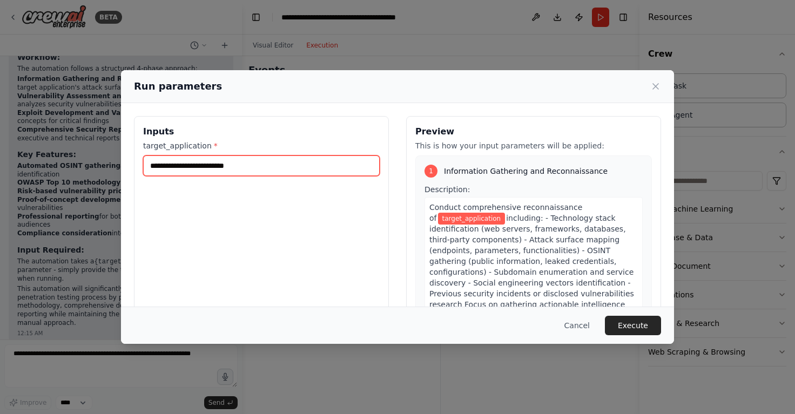
click at [282, 169] on input "target_application *" at bounding box center [261, 166] width 237 height 21
type input "**********"
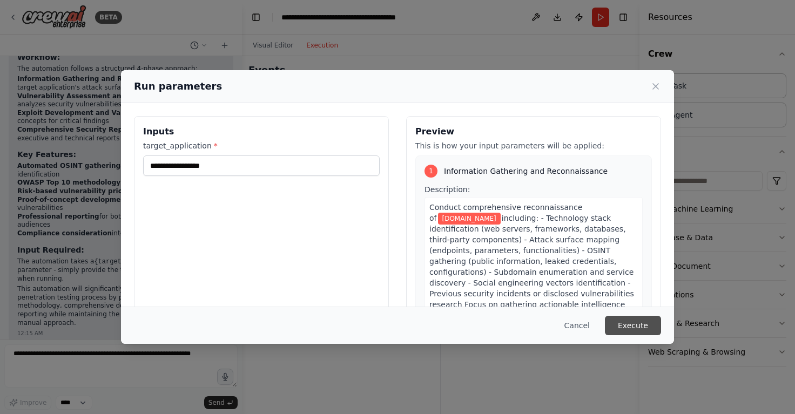
click at [621, 321] on button "Execute" at bounding box center [633, 325] width 56 height 19
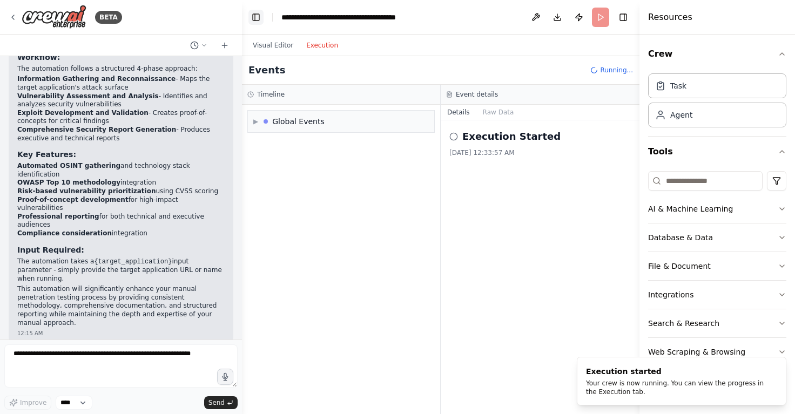
click at [260, 20] on button "Toggle Left Sidebar" at bounding box center [256, 17] width 15 height 15
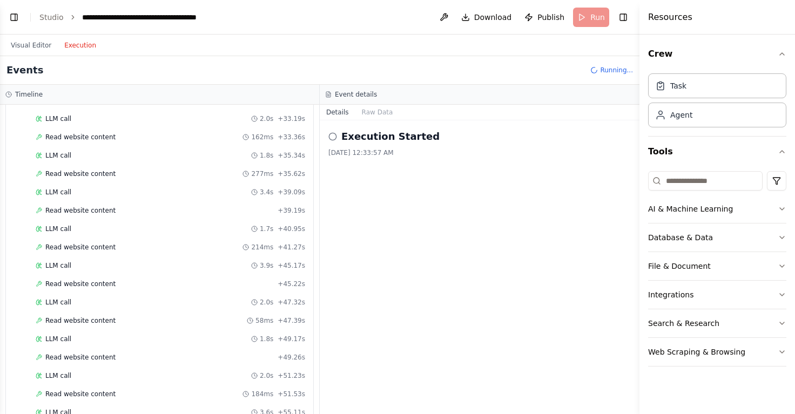
scroll to position [1385, 0]
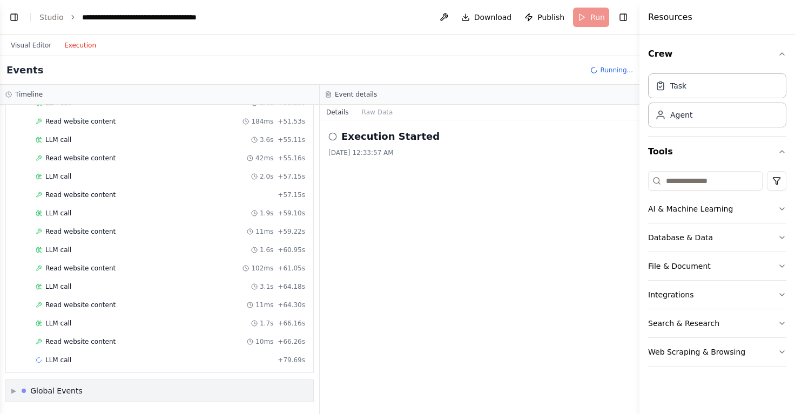
click at [82, 386] on div "▶ Global Events" at bounding box center [159, 391] width 307 height 22
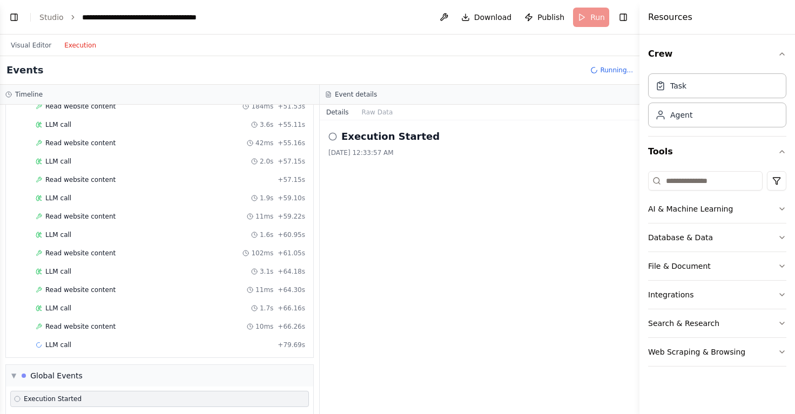
scroll to position [1446, 0]
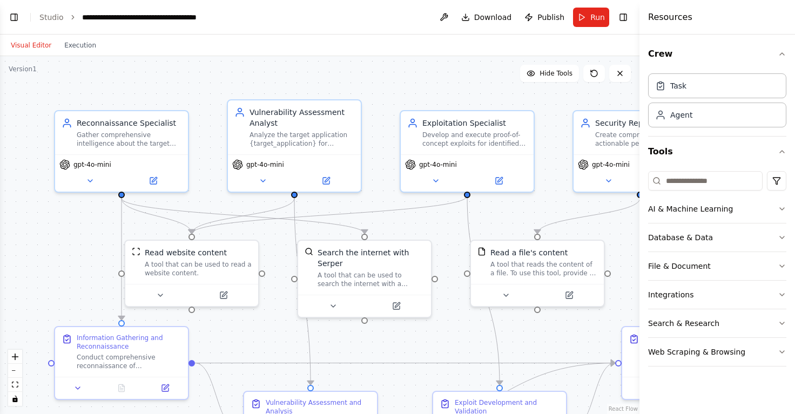
scroll to position [997, 0]
click at [79, 50] on button "Execution" at bounding box center [80, 45] width 45 height 13
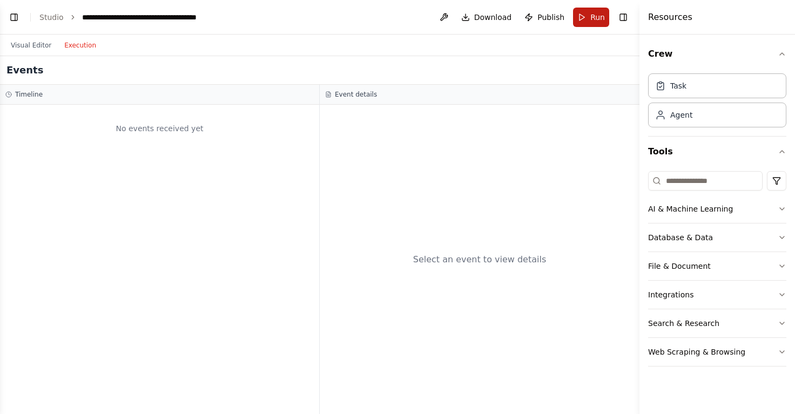
click at [596, 20] on span "Run" at bounding box center [598, 17] width 15 height 11
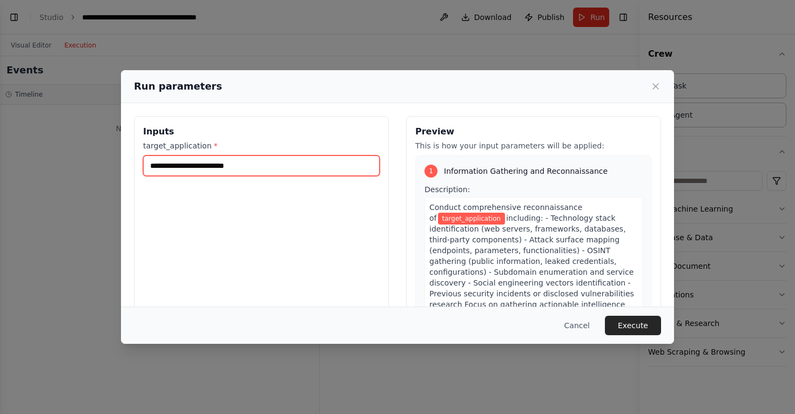
click at [327, 163] on input "target_application *" at bounding box center [261, 166] width 237 height 21
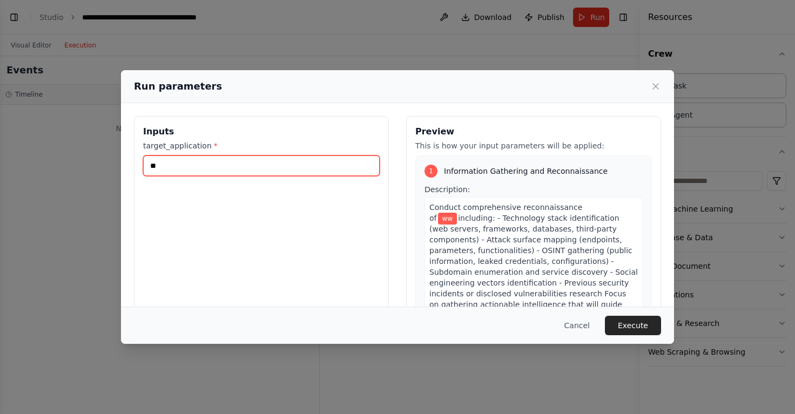
type input "*"
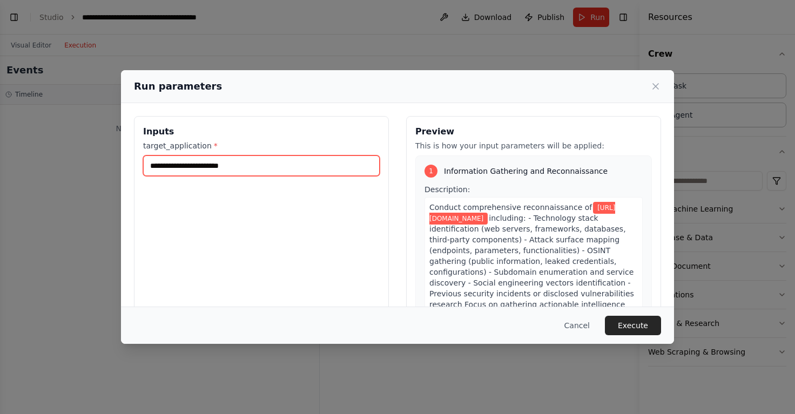
type input "**********"
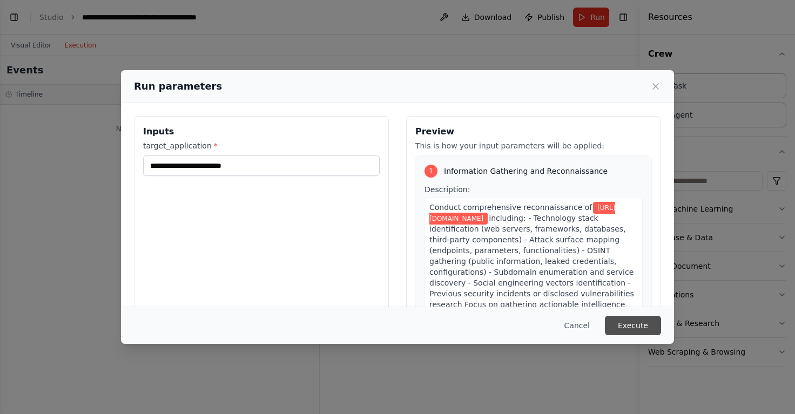
click at [632, 321] on button "Execute" at bounding box center [633, 325] width 56 height 19
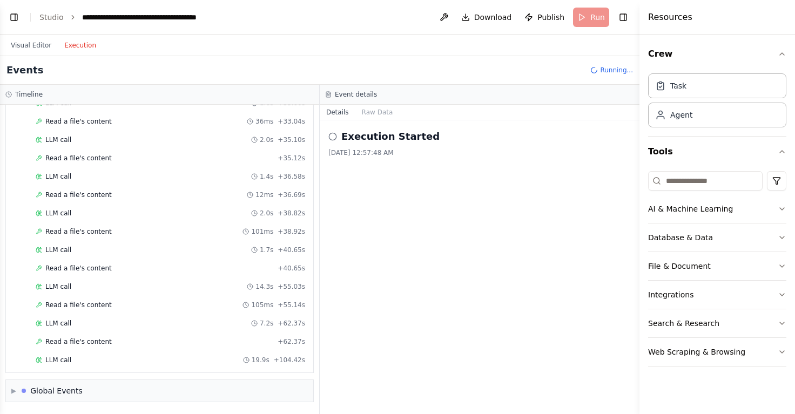
scroll to position [2200, 0]
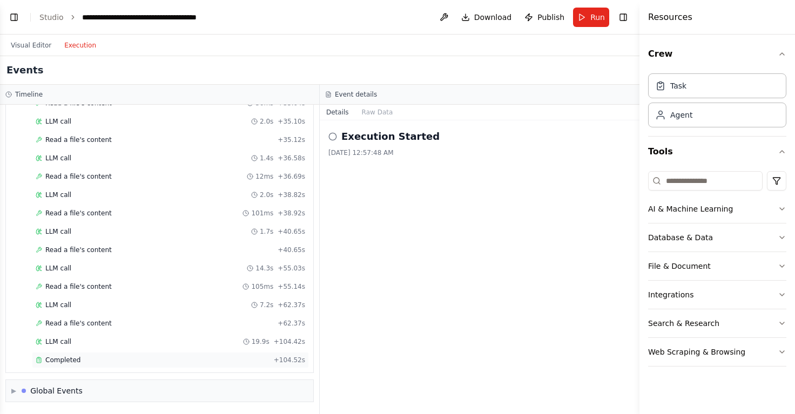
click at [72, 358] on span "Completed" at bounding box center [62, 360] width 35 height 9
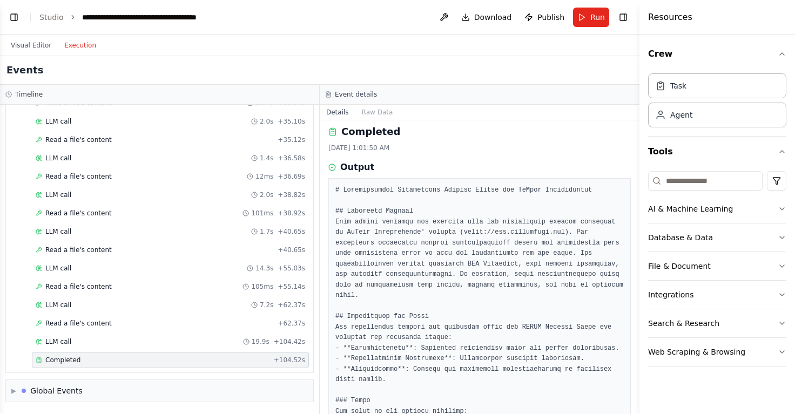
scroll to position [0, 0]
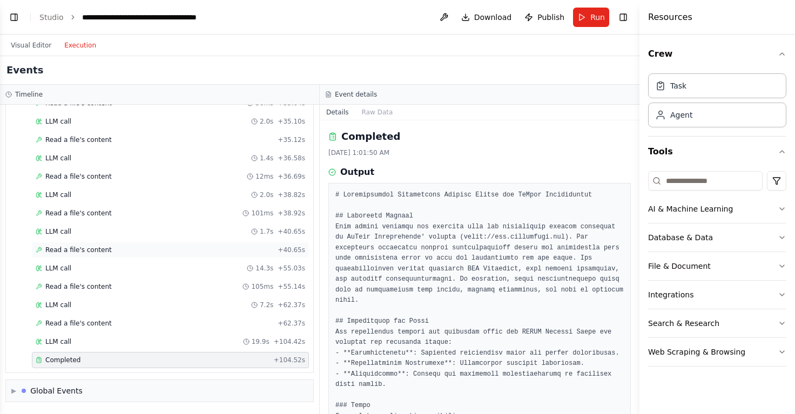
click at [113, 243] on div "Read a file's content + 40.65s" at bounding box center [170, 250] width 277 height 16
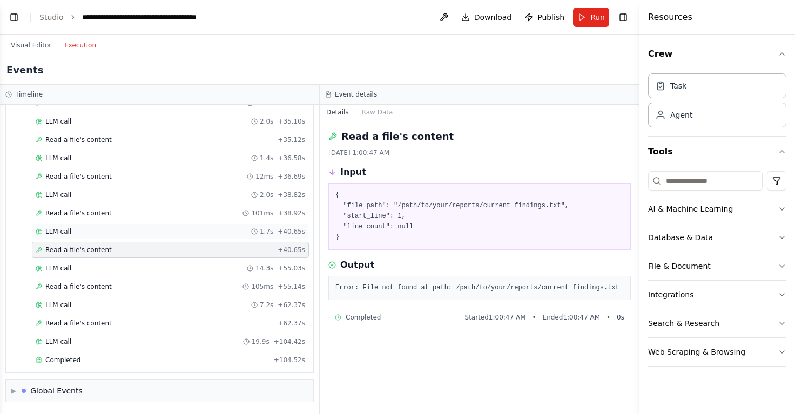
click at [99, 235] on div "LLM call 1.7s + 40.65s" at bounding box center [171, 231] width 270 height 9
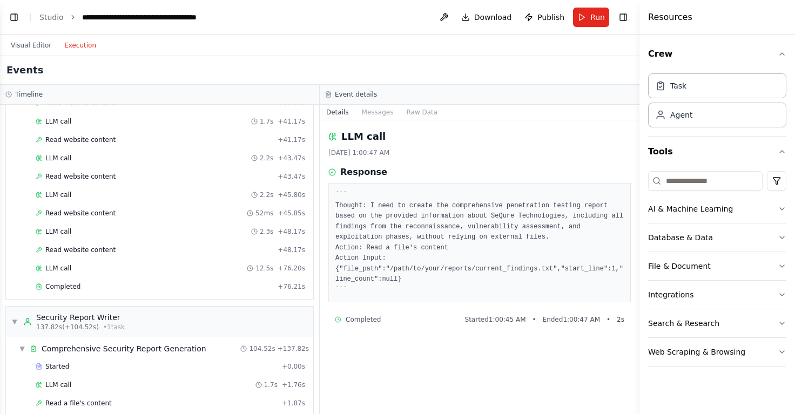
scroll to position [1237, 0]
click at [80, 286] on div "Completed" at bounding box center [155, 288] width 238 height 9
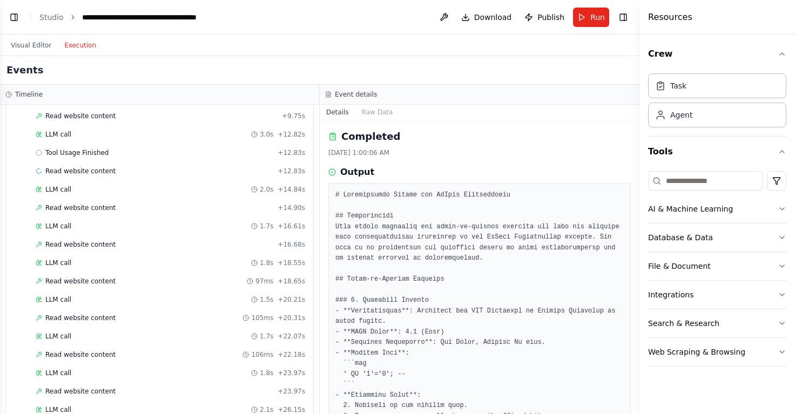
scroll to position [629, 0]
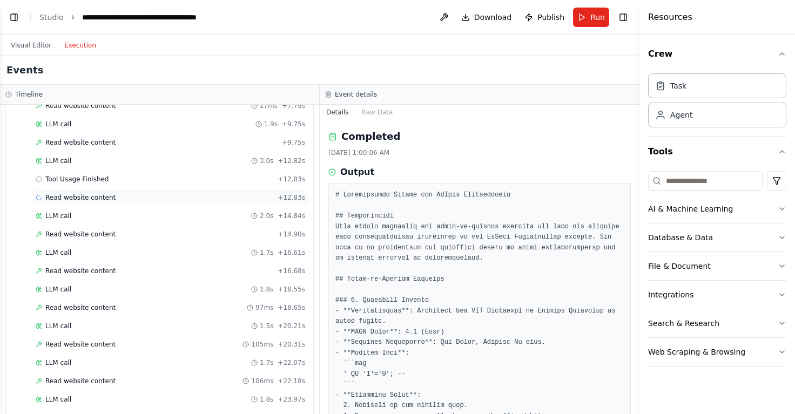
click at [129, 204] on div "Read website content + 12.83s" at bounding box center [170, 198] width 277 height 16
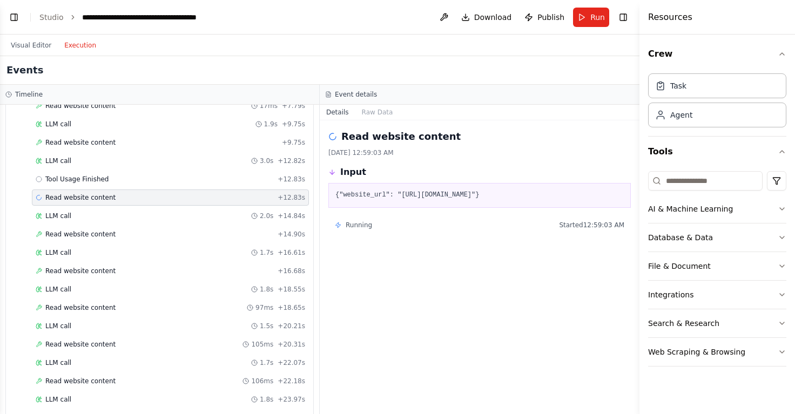
click at [129, 204] on div "Read website content + 12.83s" at bounding box center [170, 198] width 277 height 16
click at [118, 236] on div "Read website content + 14.90s" at bounding box center [171, 234] width 270 height 9
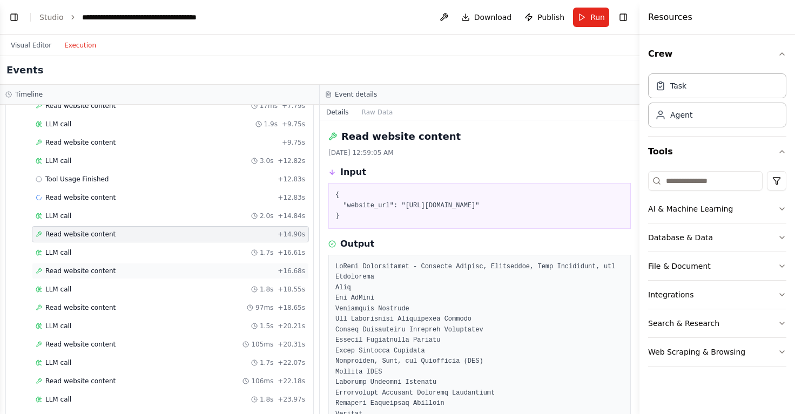
click at [111, 270] on span "Read website content" at bounding box center [80, 271] width 70 height 9
click at [104, 309] on span "Read website content" at bounding box center [80, 308] width 70 height 9
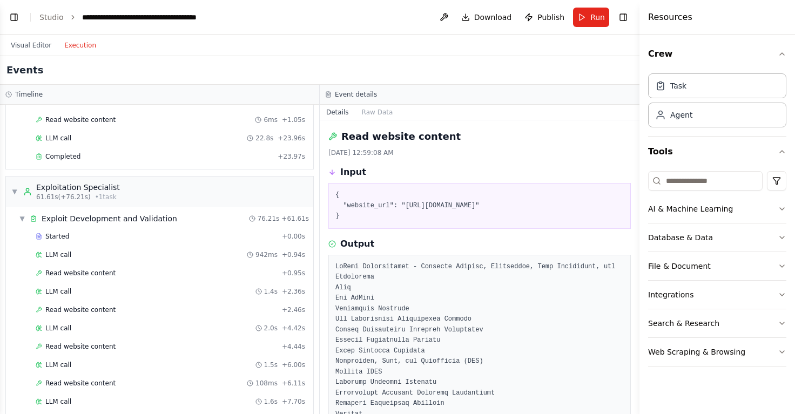
scroll to position [297, 0]
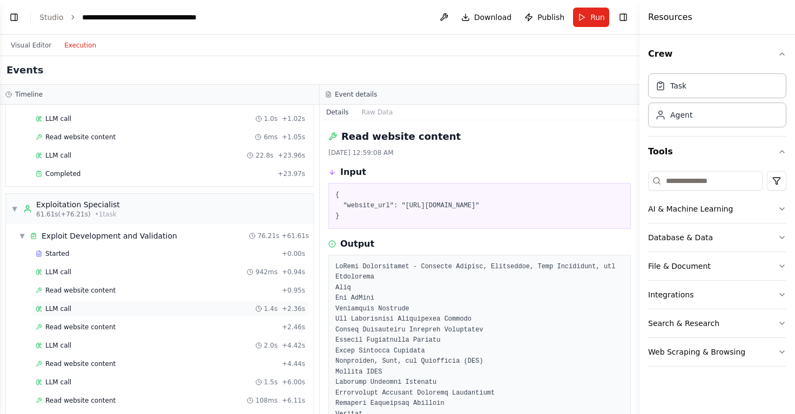
click at [112, 308] on div "LLM call 1.4s + 2.36s" at bounding box center [171, 309] width 270 height 9
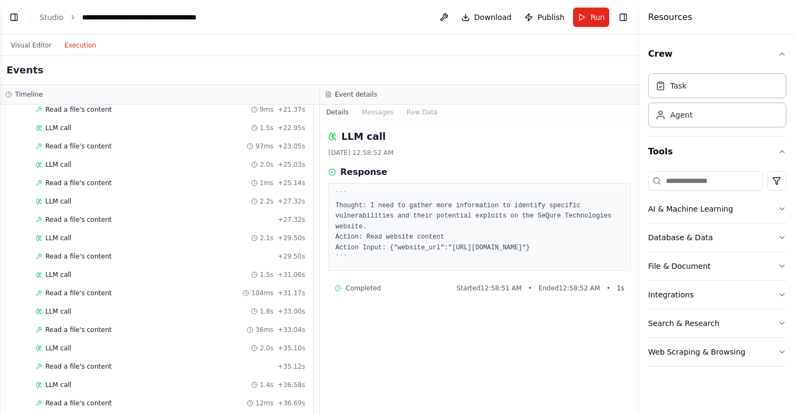
scroll to position [2200, 0]
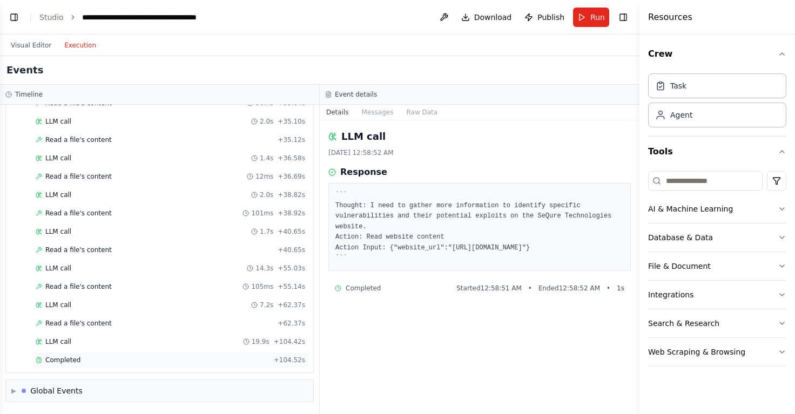
click at [92, 365] on div "Completed + 104.52s" at bounding box center [170, 360] width 277 height 16
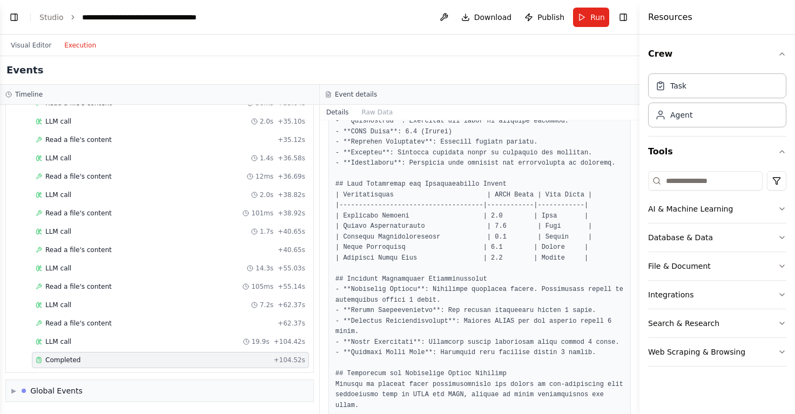
scroll to position [896, 0]
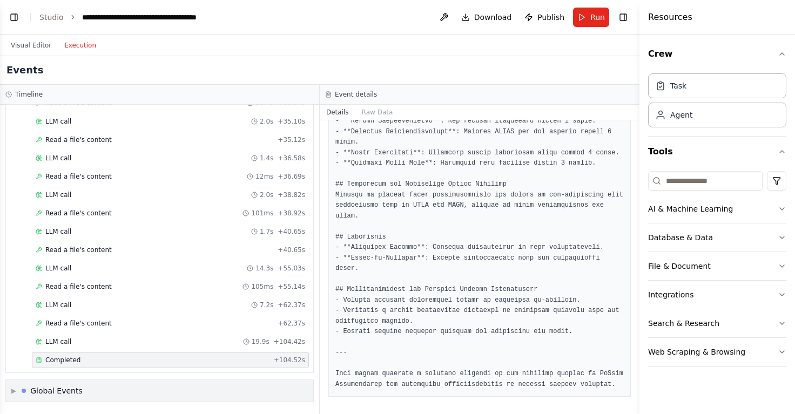
click at [95, 393] on div "▶ Global Events" at bounding box center [159, 391] width 307 height 22
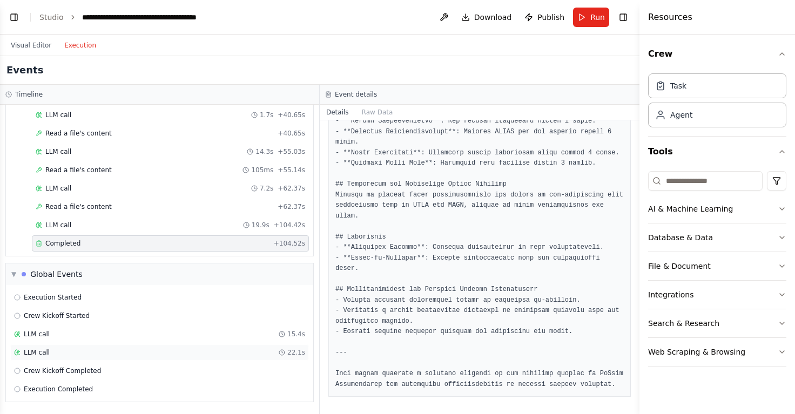
click at [141, 355] on div "LLM call 22.1s" at bounding box center [159, 352] width 291 height 9
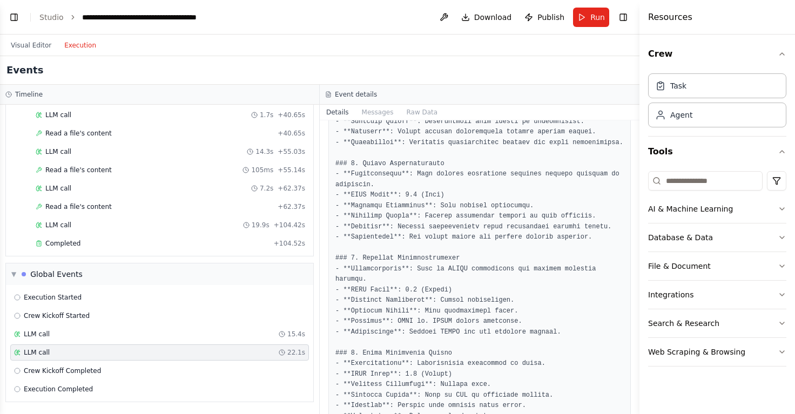
scroll to position [0, 0]
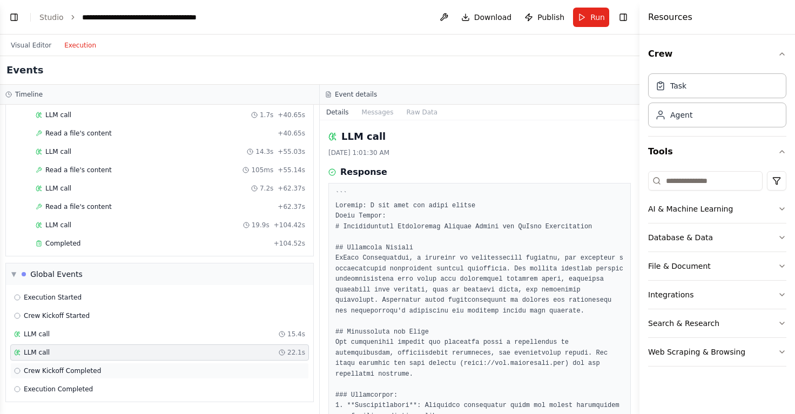
click at [128, 371] on div "Crew Kickoff Completed" at bounding box center [159, 371] width 291 height 9
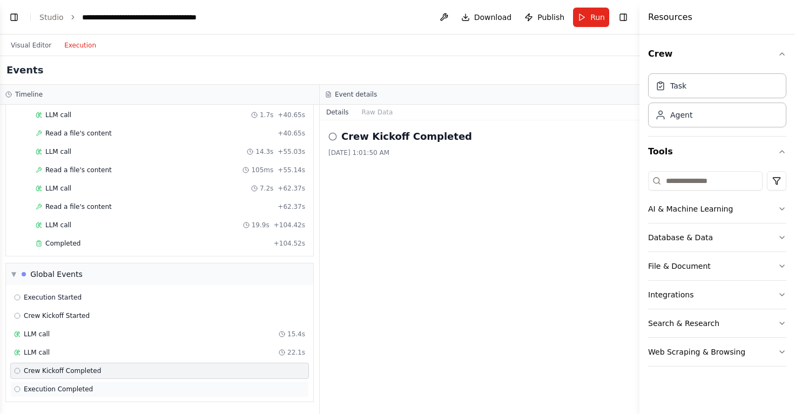
click at [130, 387] on div "Execution Completed" at bounding box center [159, 389] width 291 height 9
click at [158, 351] on div "LLM call 22.1s" at bounding box center [159, 352] width 291 height 9
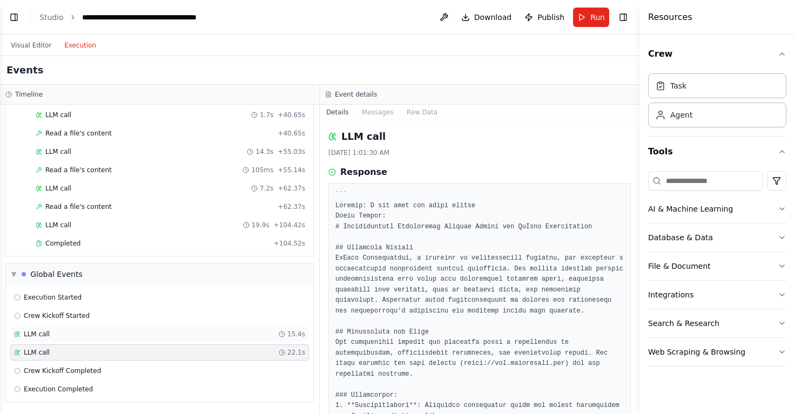
click at [176, 334] on div "LLM call 15.4s" at bounding box center [159, 334] width 291 height 9
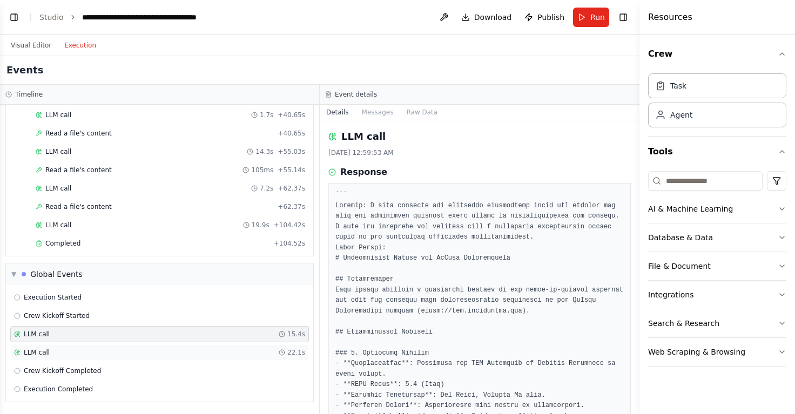
click at [237, 351] on div "LLM call 22.1s" at bounding box center [159, 352] width 291 height 9
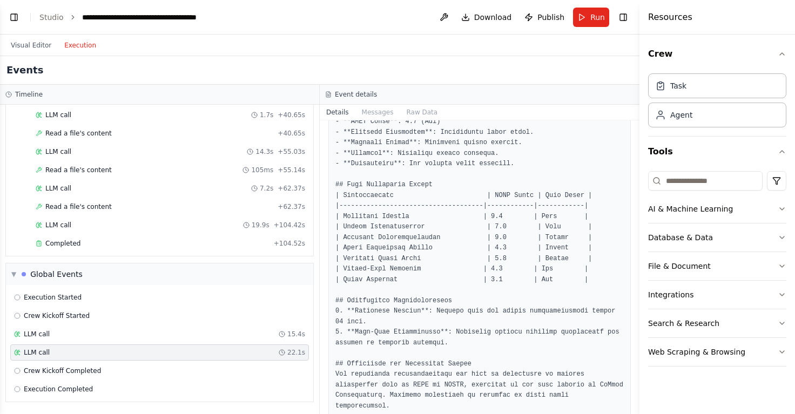
scroll to position [1162, 0]
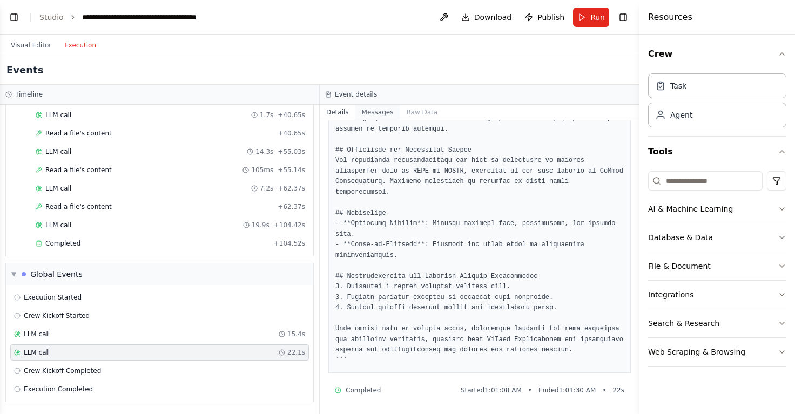
click at [374, 108] on button "Messages" at bounding box center [378, 112] width 45 height 15
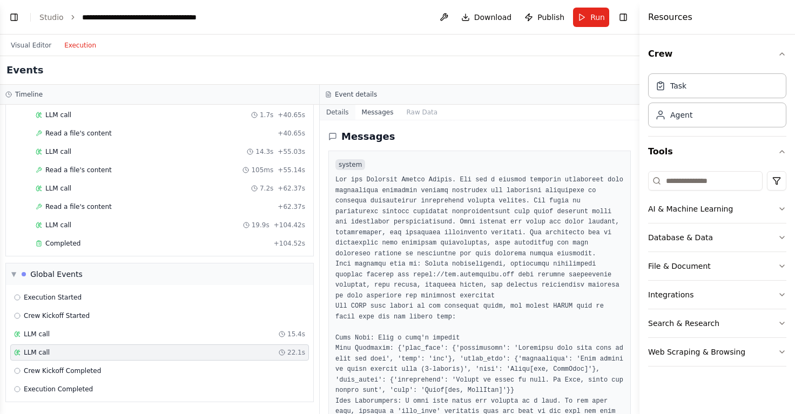
click at [331, 117] on button "Details" at bounding box center [338, 112] width 36 height 15
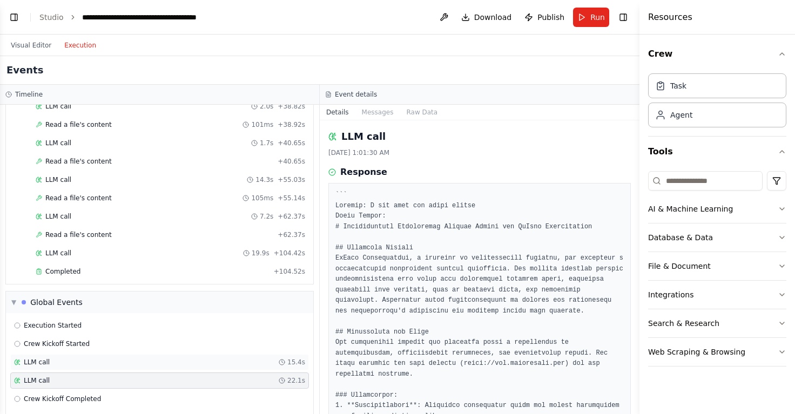
scroll to position [2316, 0]
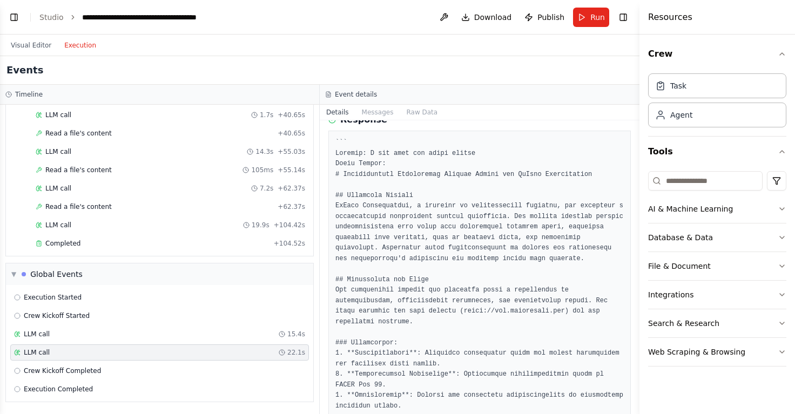
scroll to position [0, 0]
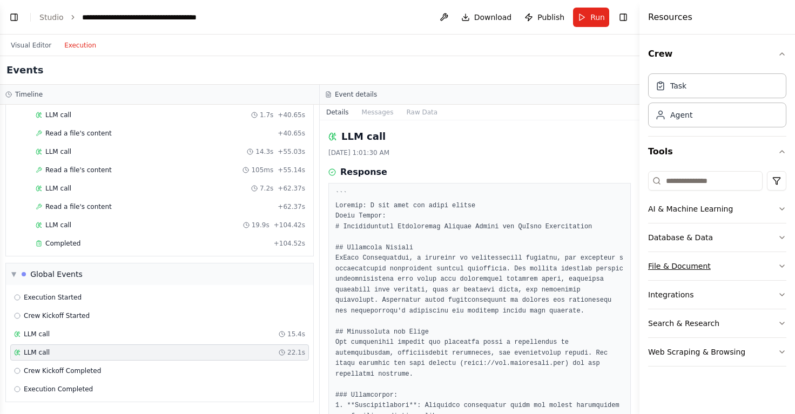
click at [772, 269] on button "File & Document" at bounding box center [717, 266] width 138 height 28
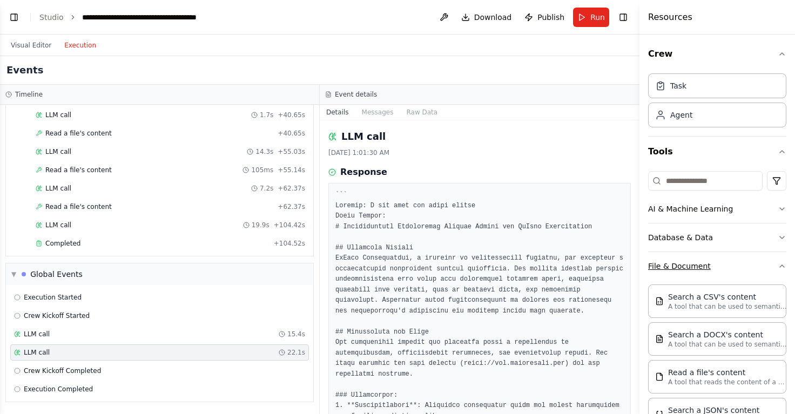
click at [772, 269] on button "File & Document" at bounding box center [717, 266] width 138 height 28
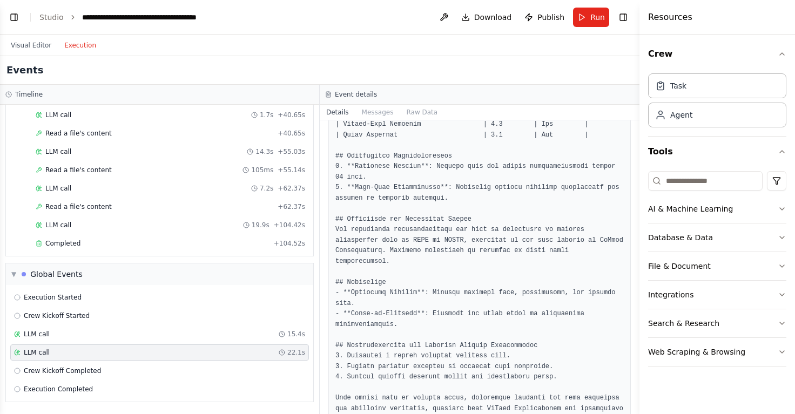
scroll to position [1162, 0]
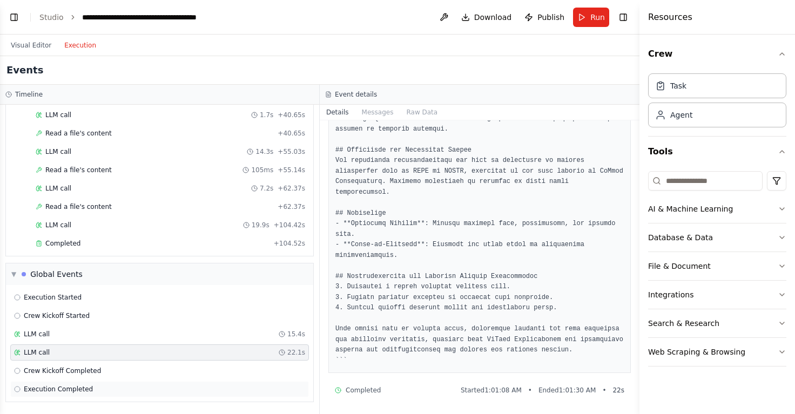
click at [123, 384] on div "Execution Completed" at bounding box center [159, 389] width 299 height 16
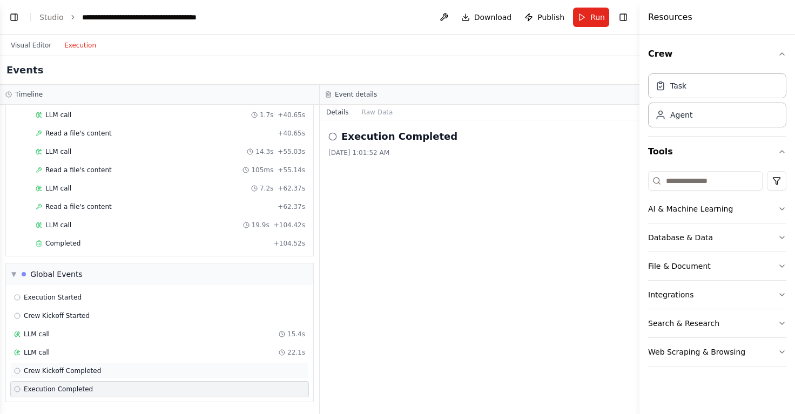
click at [164, 372] on div "Crew Kickoff Completed" at bounding box center [159, 371] width 291 height 9
click at [157, 388] on div "Execution Completed" at bounding box center [159, 389] width 291 height 9
click at [196, 342] on div "LLM call 15.4s" at bounding box center [159, 334] width 299 height 16
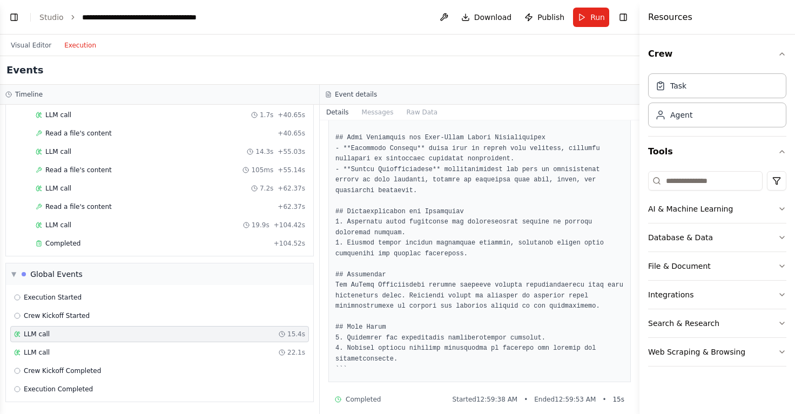
scroll to position [825, 0]
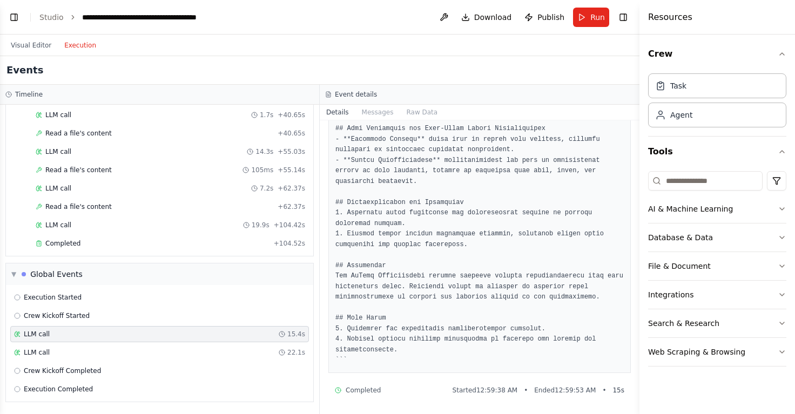
click at [191, 344] on div "Execution Started Crew Kickoff Started LLM call 15.4s LLM call 22.1s Crew Kicko…" at bounding box center [159, 343] width 307 height 117
click at [166, 348] on div "LLM call 22.1s" at bounding box center [159, 353] width 299 height 16
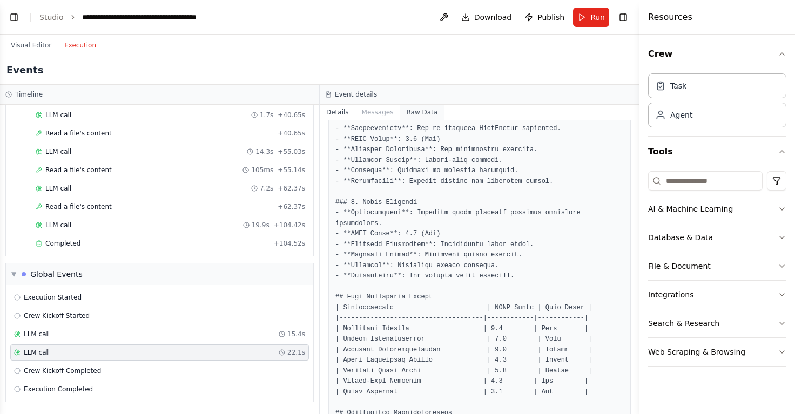
click at [422, 111] on button "Raw Data" at bounding box center [422, 112] width 44 height 15
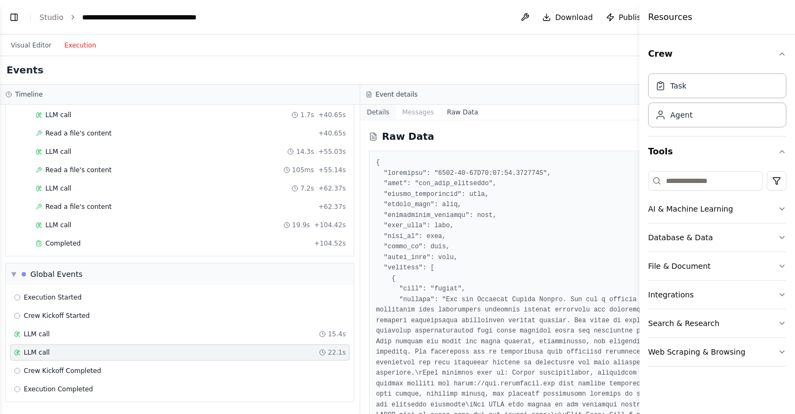
click at [360, 111] on button "Details" at bounding box center [378, 112] width 36 height 15
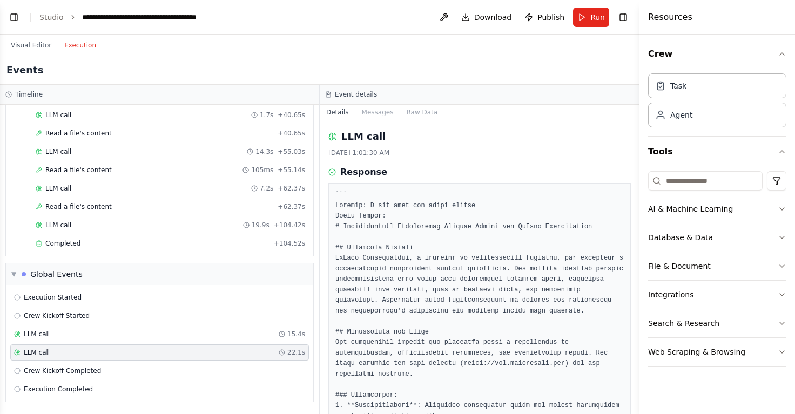
click at [481, 16] on span "Download" at bounding box center [493, 17] width 38 height 11
click at [411, 23] on header "**********" at bounding box center [320, 17] width 640 height 35
click at [447, 15] on button at bounding box center [443, 17] width 17 height 19
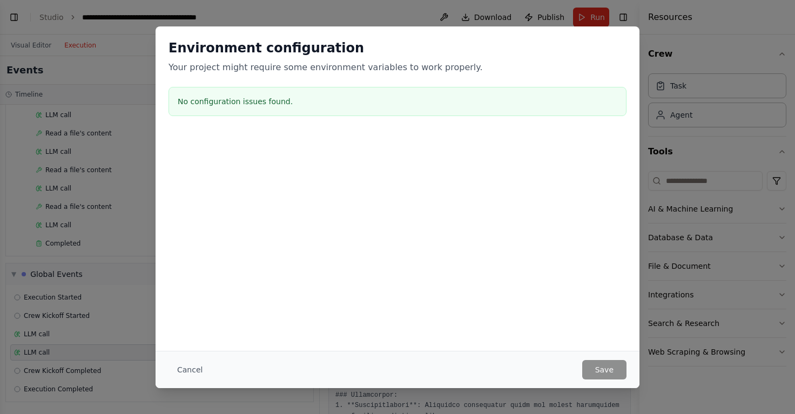
click at [399, 17] on div "Environment configuration Your project might require some environment variables…" at bounding box center [397, 207] width 795 height 414
click at [198, 371] on button "Cancel" at bounding box center [190, 369] width 43 height 19
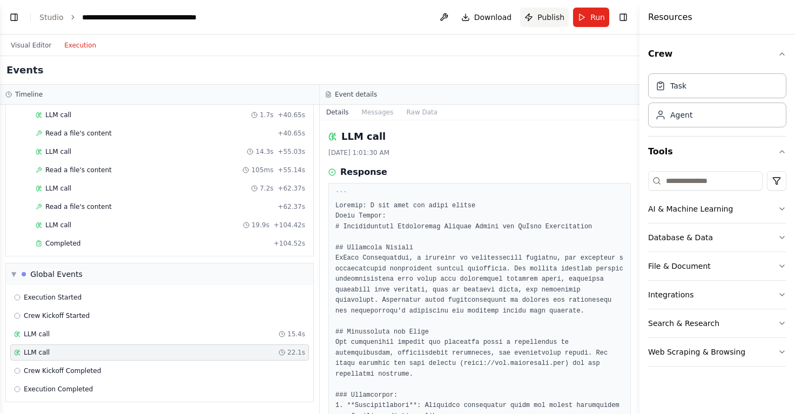
click at [539, 24] on button "Publish" at bounding box center [544, 17] width 49 height 19
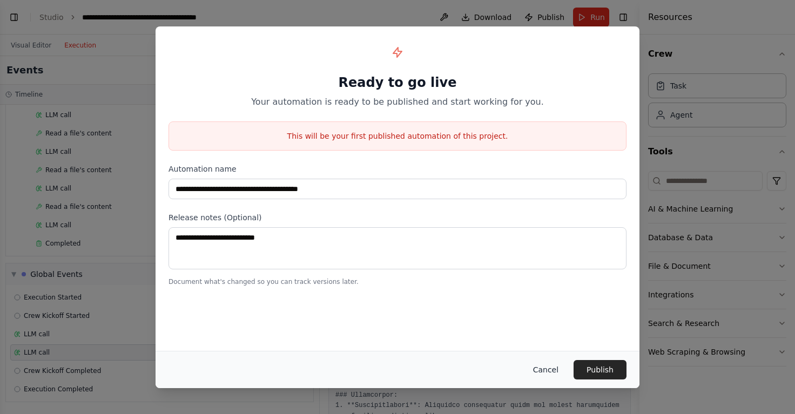
click at [542, 368] on button "Cancel" at bounding box center [546, 369] width 43 height 19
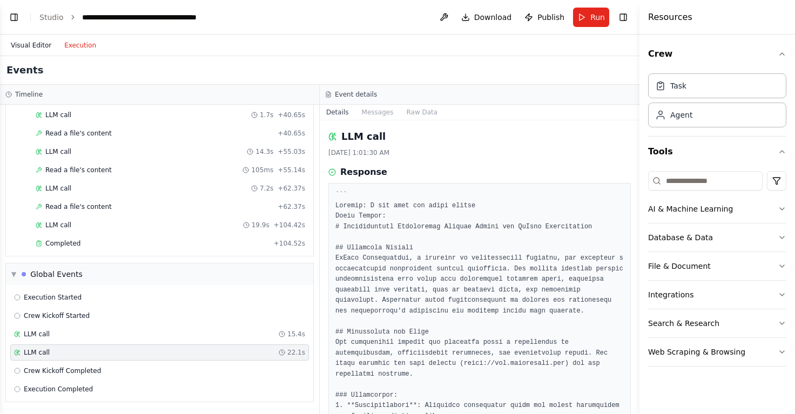
click at [21, 42] on button "Visual Editor" at bounding box center [30, 45] width 53 height 13
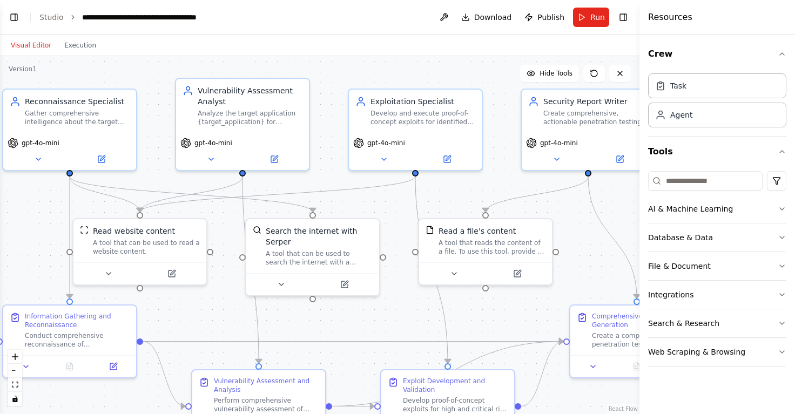
drag, startPoint x: 456, startPoint y: 252, endPoint x: 404, endPoint y: 231, distance: 56.2
click at [404, 231] on div ".deletable-edge-delete-btn { width: 20px; height: 20px; border: 0px solid #ffff…" at bounding box center [320, 235] width 640 height 358
